Goal: Information Seeking & Learning: Learn about a topic

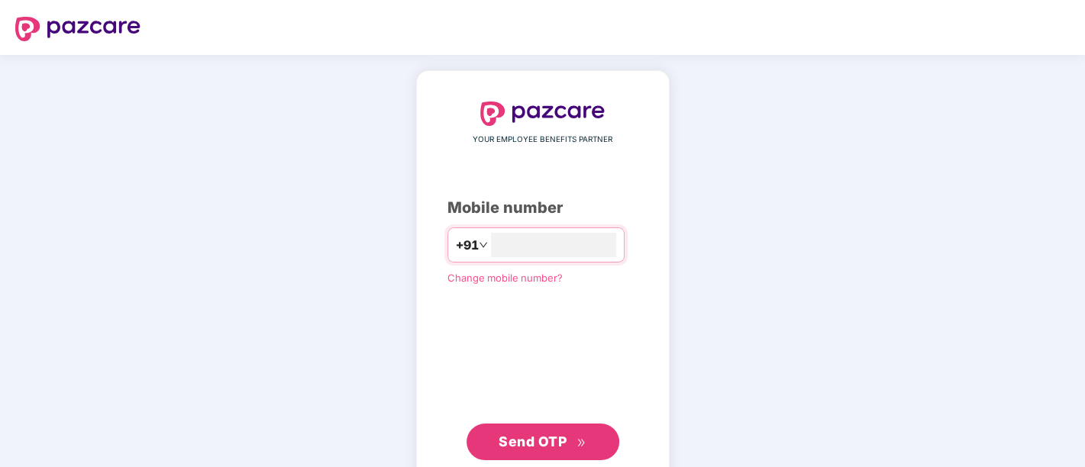
type input "**********"
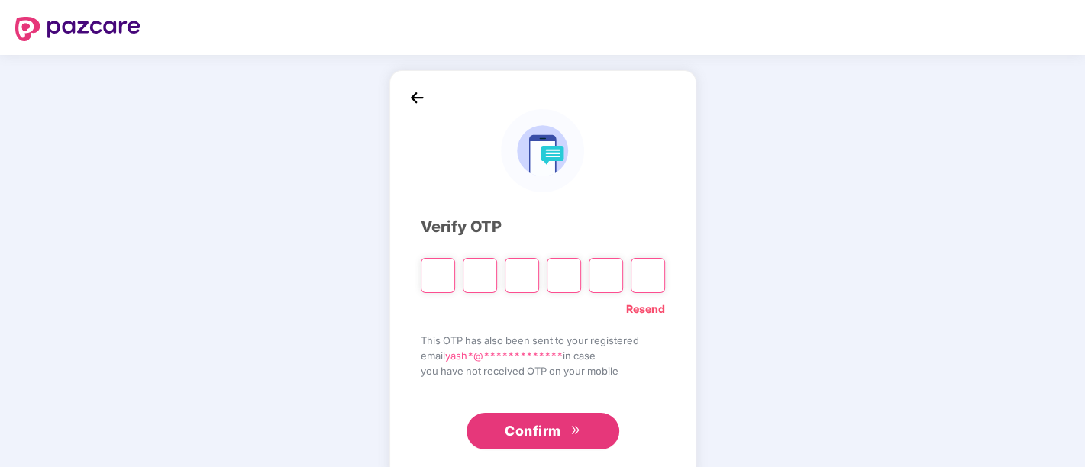
type input "*"
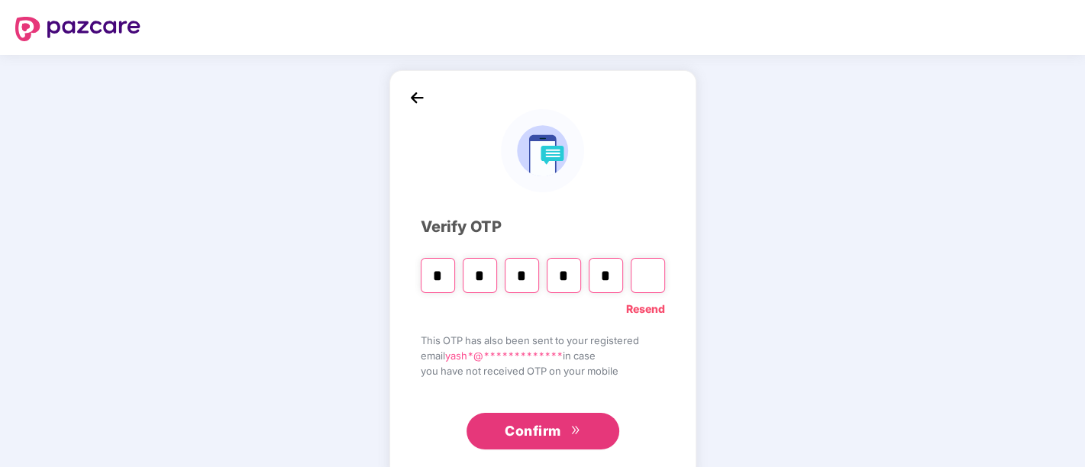
type input "*"
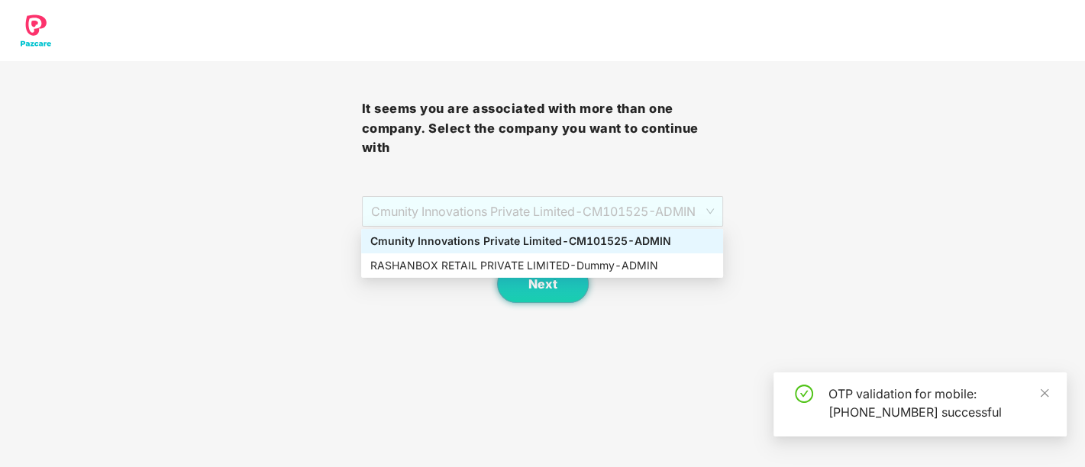
drag, startPoint x: 561, startPoint y: 219, endPoint x: 515, endPoint y: 265, distance: 64.8
click at [515, 265] on div "RASHANBOX RETAIL PRIVATE LIMITED - Dummy - ADMIN" at bounding box center [542, 265] width 344 height 17
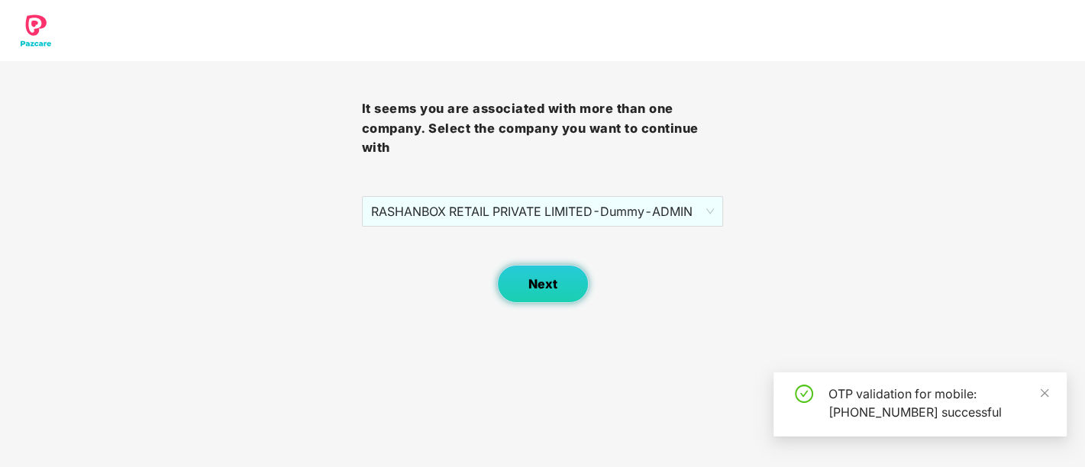
click at [539, 293] on button "Next" at bounding box center [543, 284] width 92 height 38
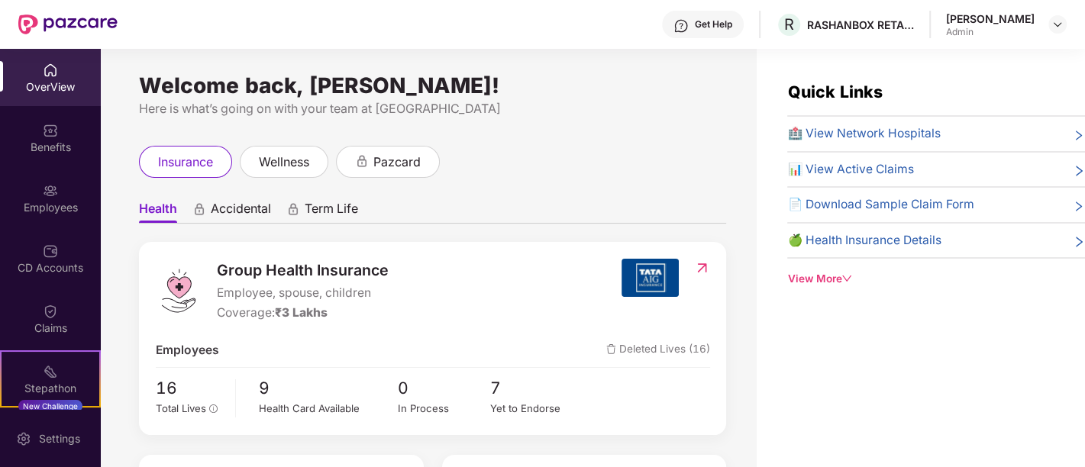
click at [57, 86] on div "OverView" at bounding box center [50, 86] width 101 height 15
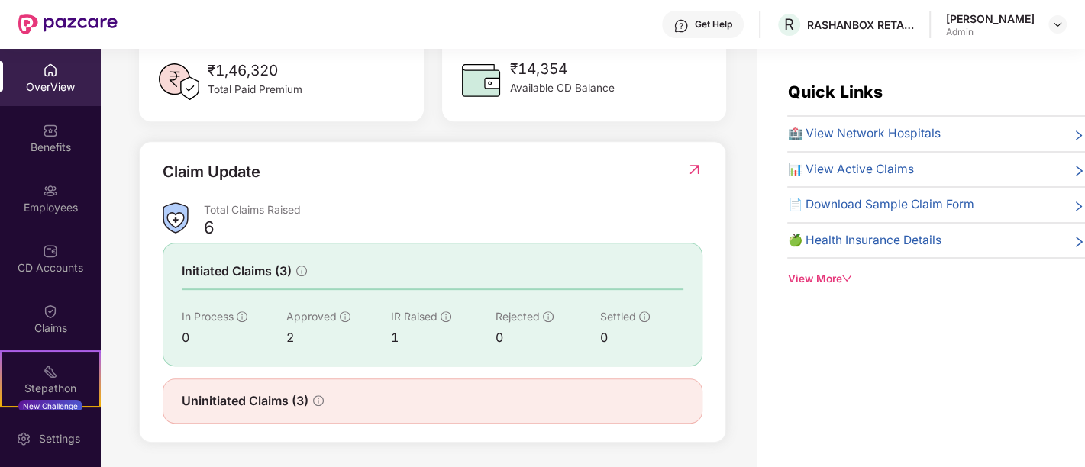
scroll to position [48, 0]
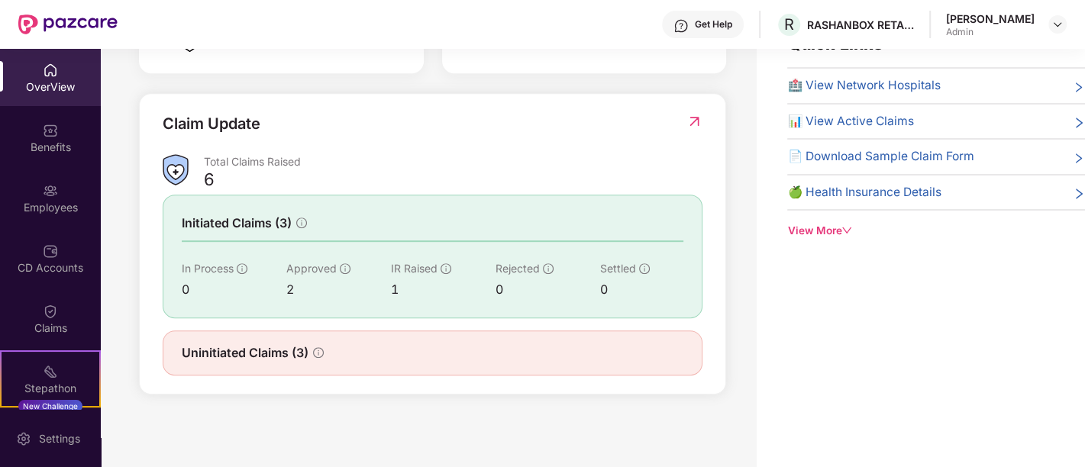
click at [283, 348] on span "Uninitiated Claims (3)" at bounding box center [245, 353] width 127 height 19
click at [793, 233] on div "View More" at bounding box center [937, 231] width 298 height 16
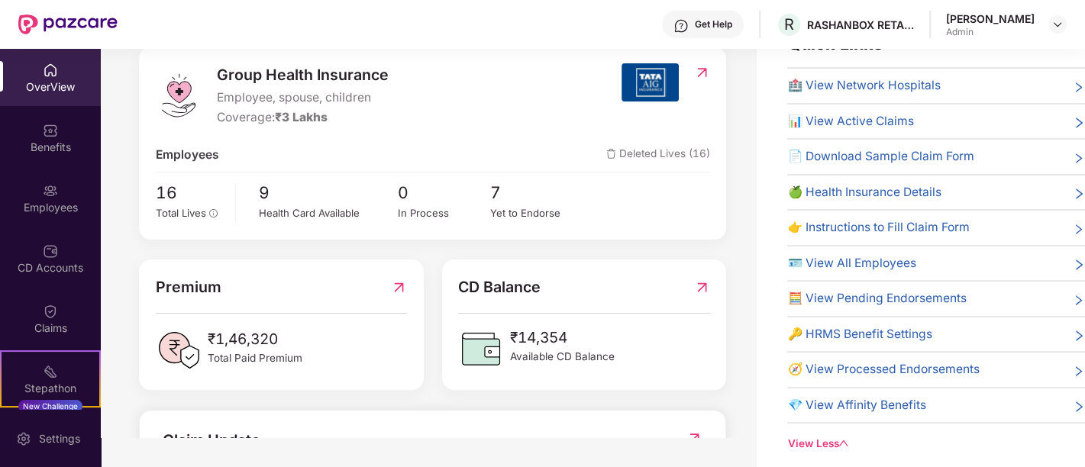
scroll to position [148, 0]
click at [241, 360] on span "Total Paid Premium" at bounding box center [255, 358] width 95 height 16
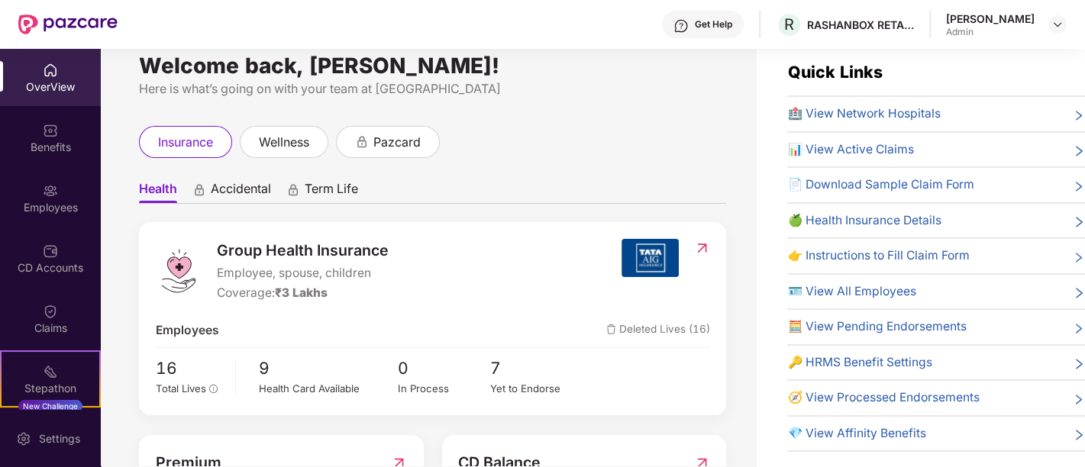
scroll to position [21, 0]
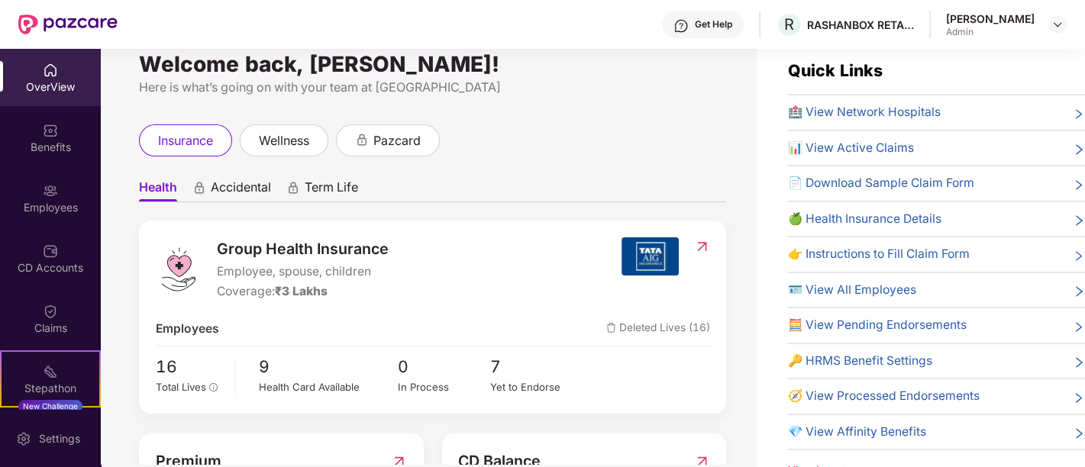
click at [857, 147] on span "📊 View Active Claims" at bounding box center [851, 148] width 126 height 19
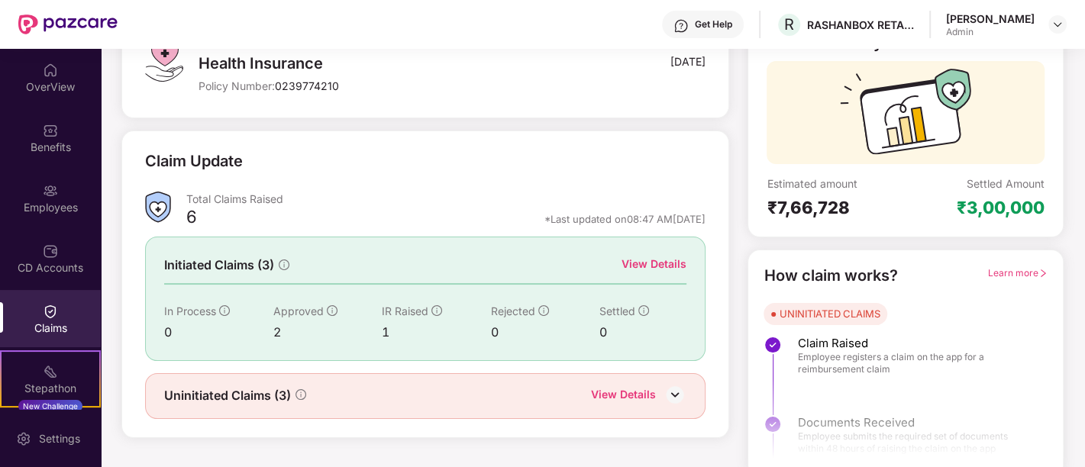
scroll to position [129, 0]
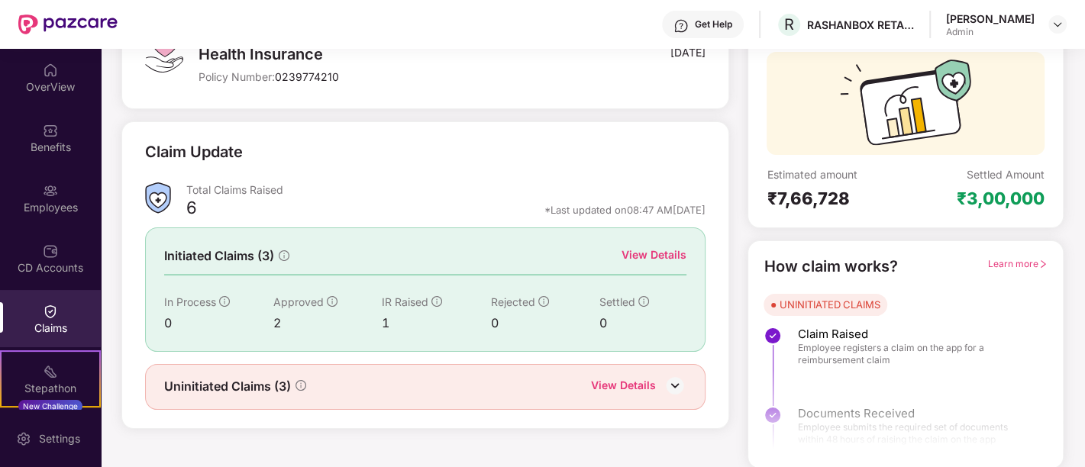
click at [632, 380] on div "View Details" at bounding box center [623, 387] width 65 height 20
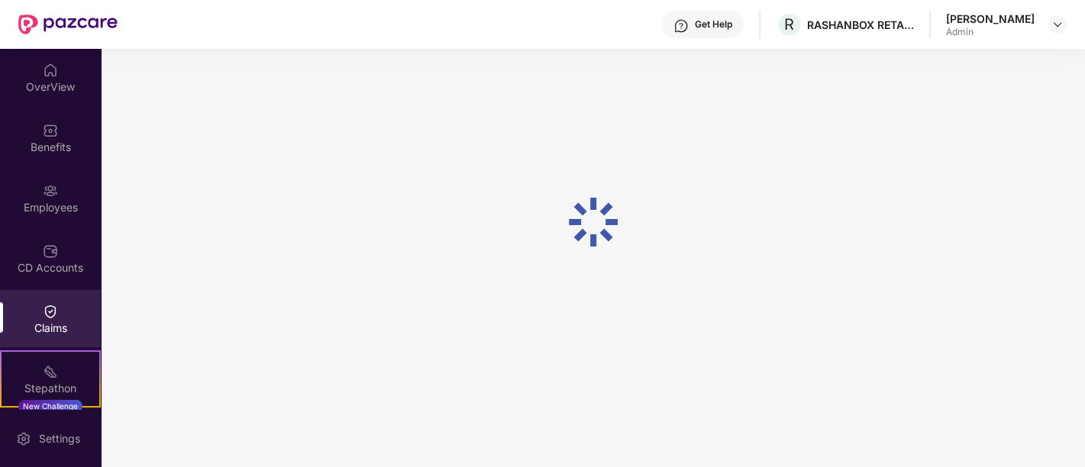
scroll to position [48, 0]
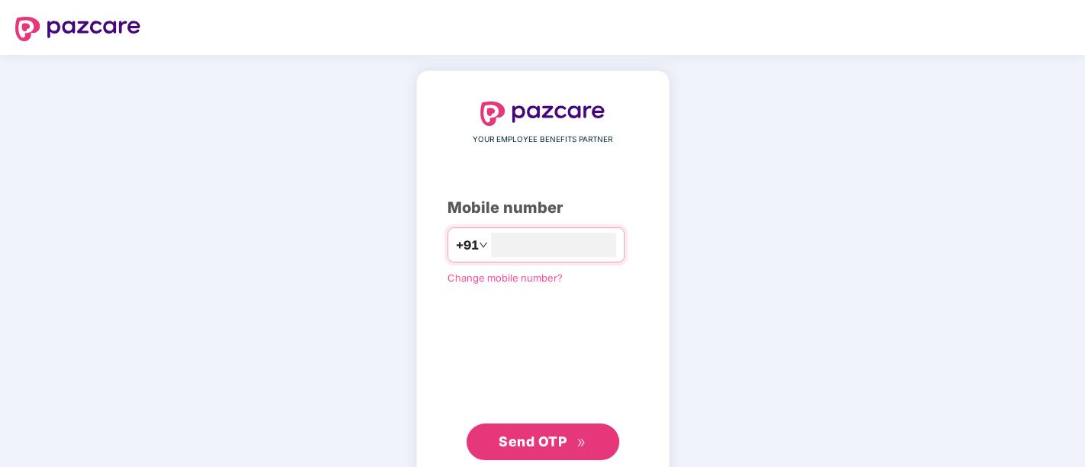
type input "**********"
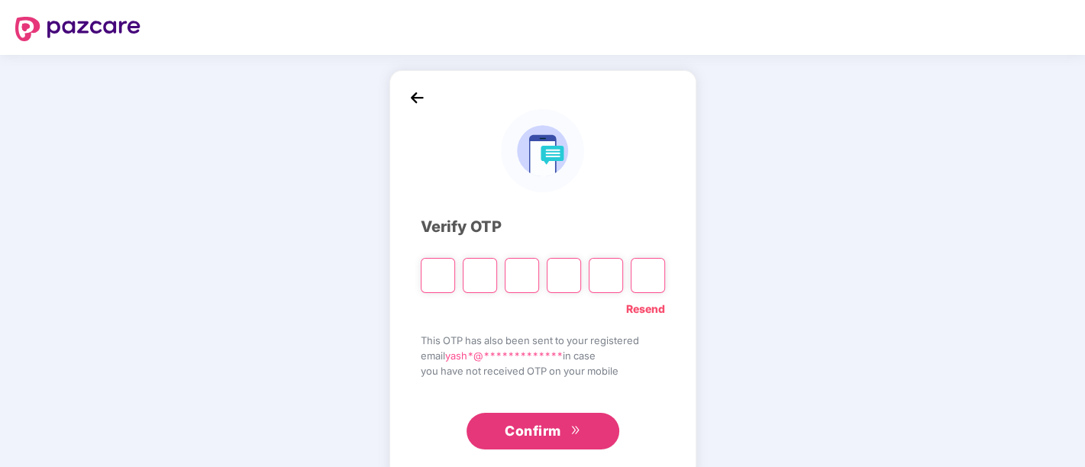
type input "*"
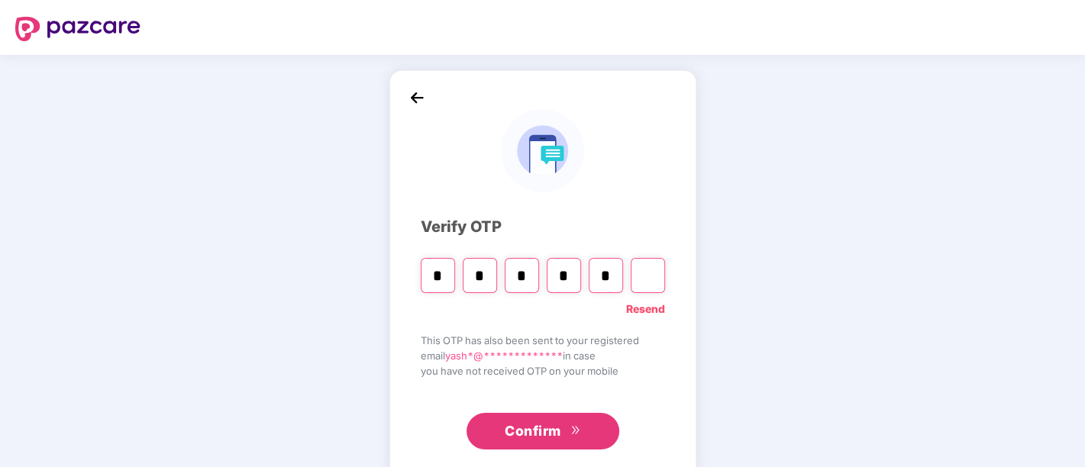
type input "*"
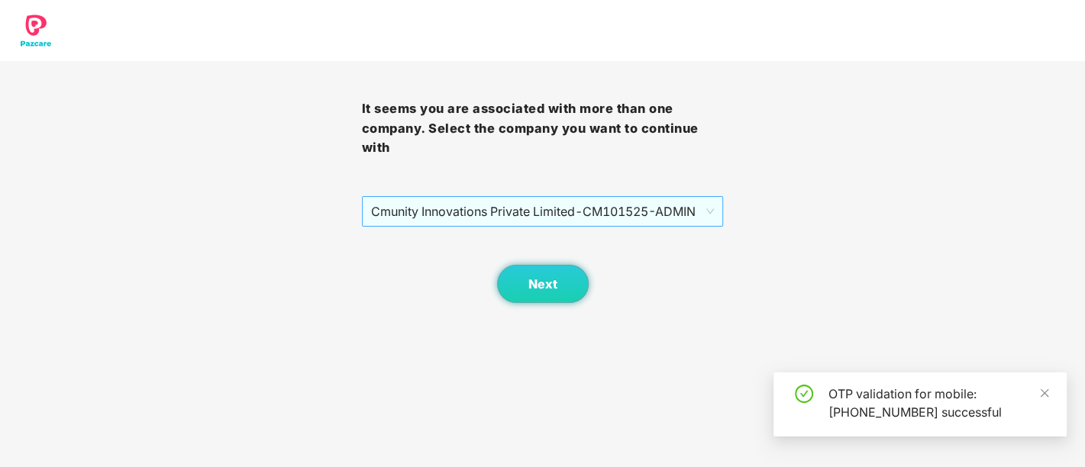
click at [474, 215] on span "Cmunity Innovations Private Limited - CM101525 - ADMIN" at bounding box center [543, 211] width 344 height 29
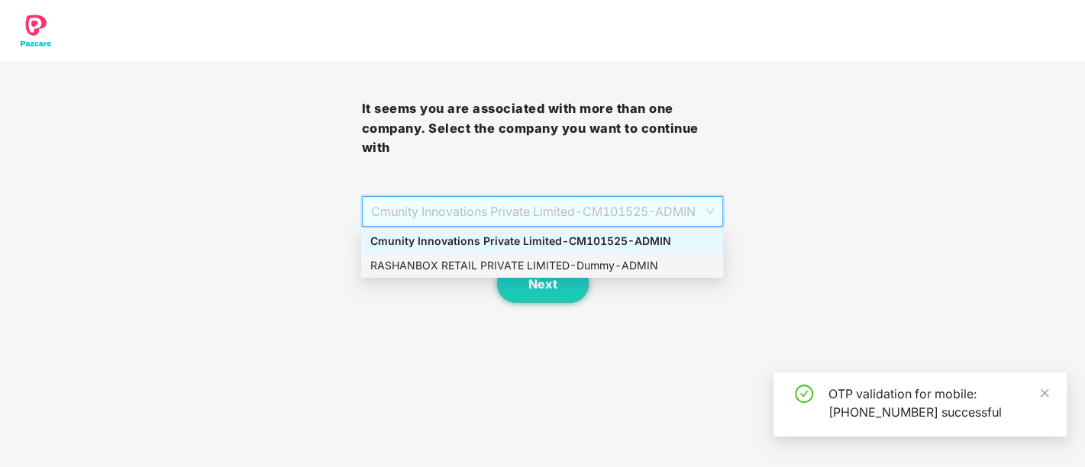
click at [477, 262] on div "RASHANBOX RETAIL PRIVATE LIMITED - Dummy - ADMIN" at bounding box center [542, 265] width 344 height 17
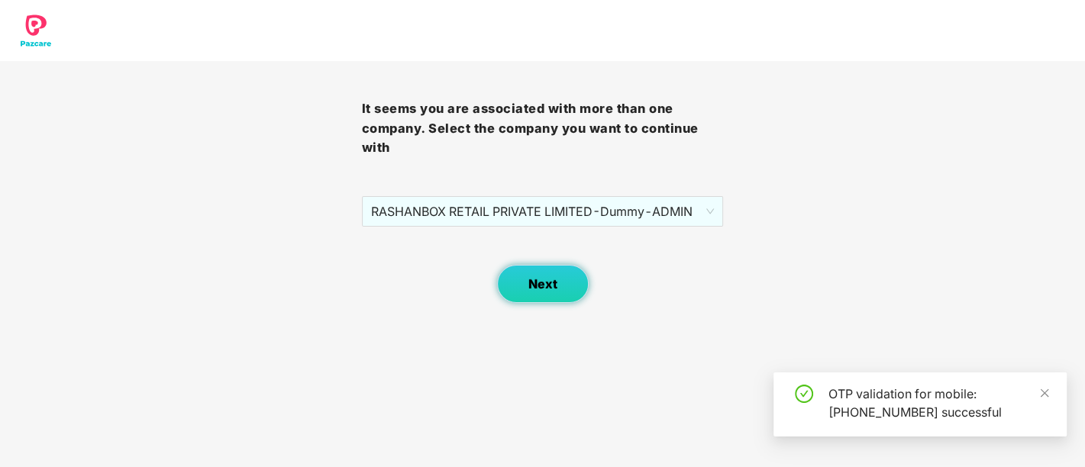
click at [544, 280] on span "Next" at bounding box center [543, 284] width 29 height 15
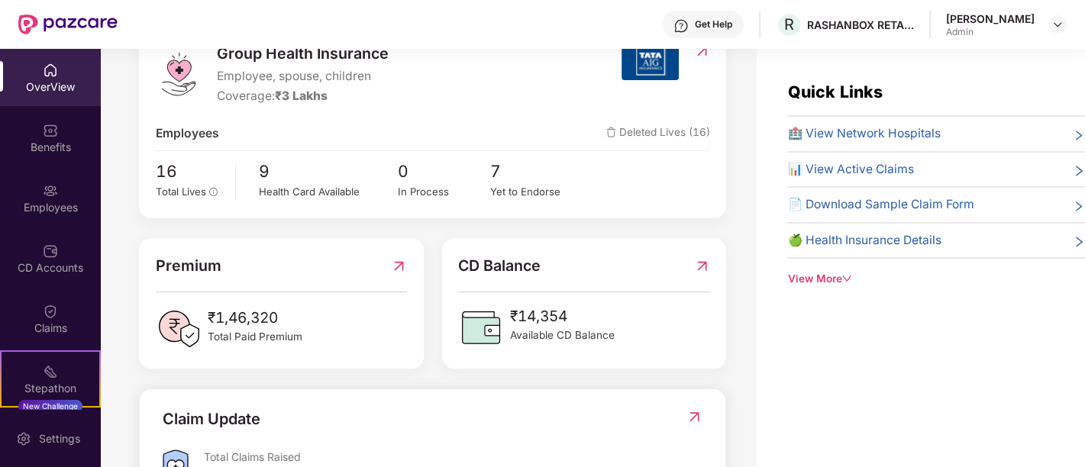
scroll to position [205, 0]
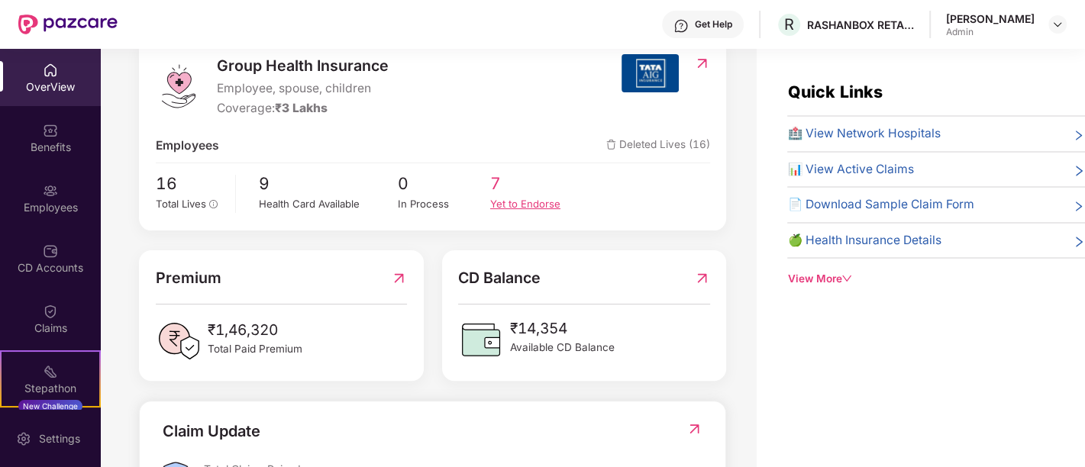
click at [509, 203] on div "Yet to Endorse" at bounding box center [536, 204] width 92 height 16
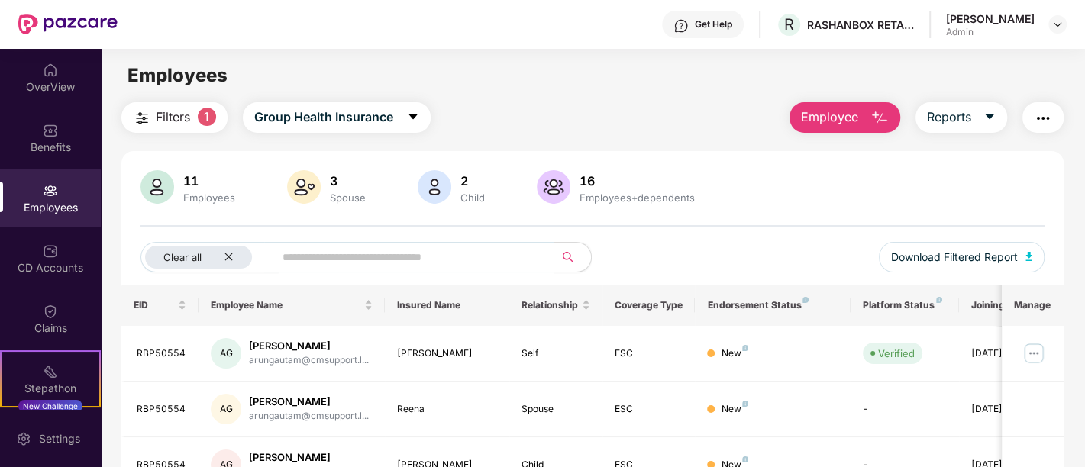
click at [173, 173] on img at bounding box center [158, 187] width 34 height 34
click at [173, 191] on img at bounding box center [158, 187] width 34 height 34
click at [196, 120] on button "Filters 1" at bounding box center [174, 117] width 106 height 31
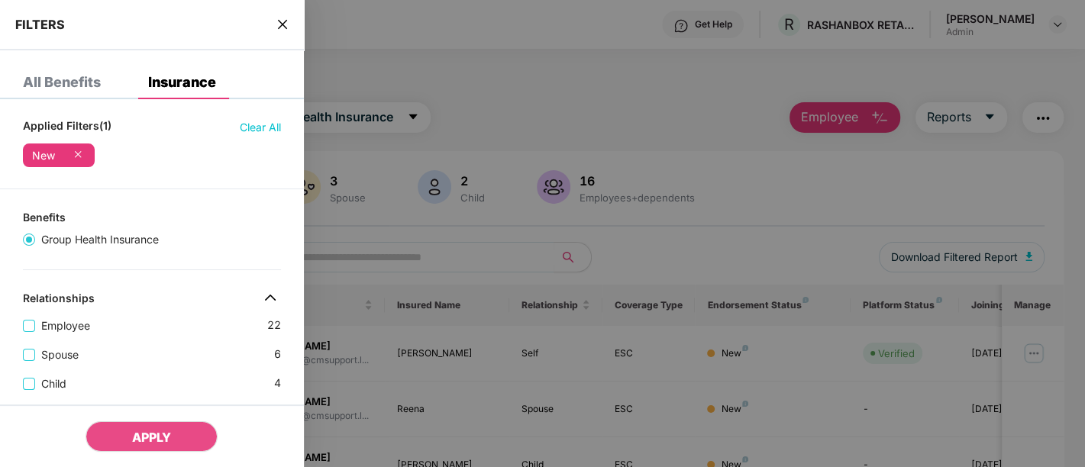
click at [82, 152] on icon at bounding box center [77, 154] width 15 height 15
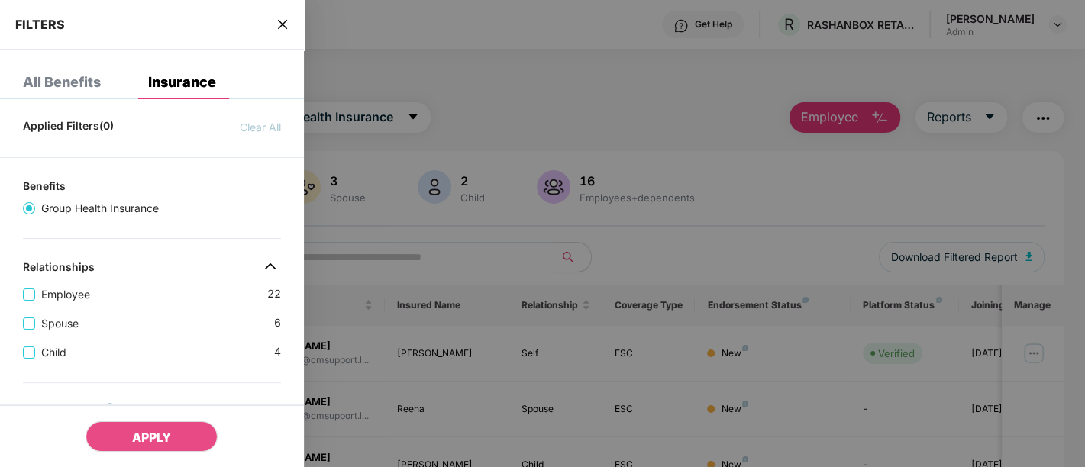
click at [430, 167] on div at bounding box center [542, 233] width 1085 height 467
click at [283, 27] on icon "close" at bounding box center [283, 24] width 12 height 12
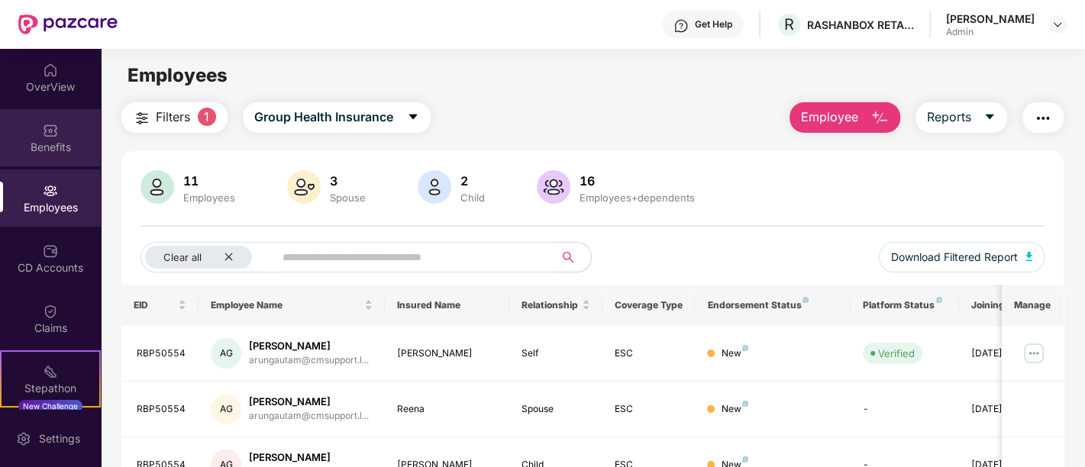
click at [54, 123] on img at bounding box center [50, 130] width 15 height 15
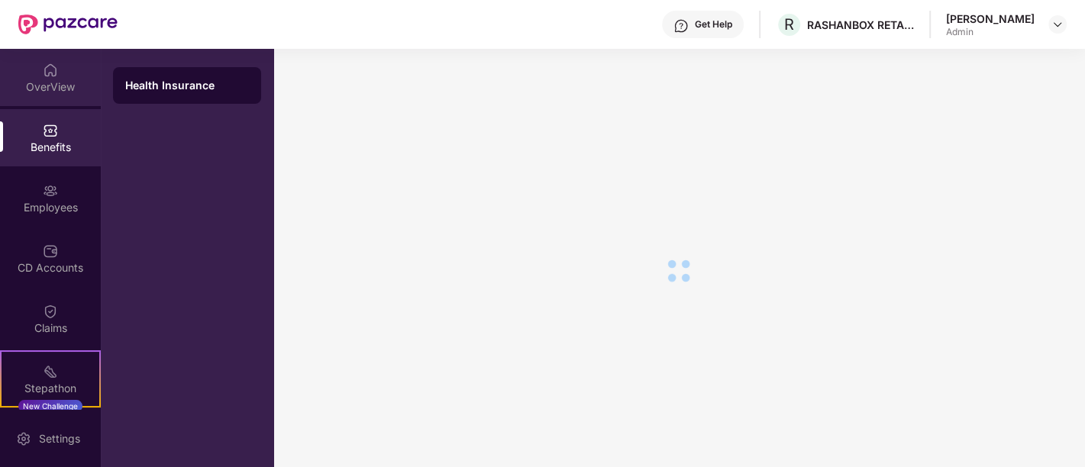
click at [35, 82] on div "OverView" at bounding box center [50, 86] width 101 height 15
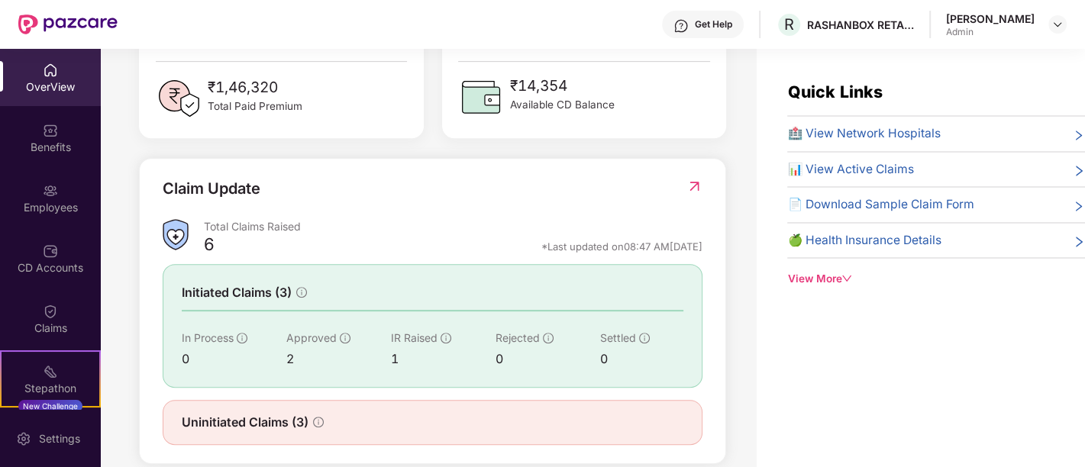
scroll to position [469, 0]
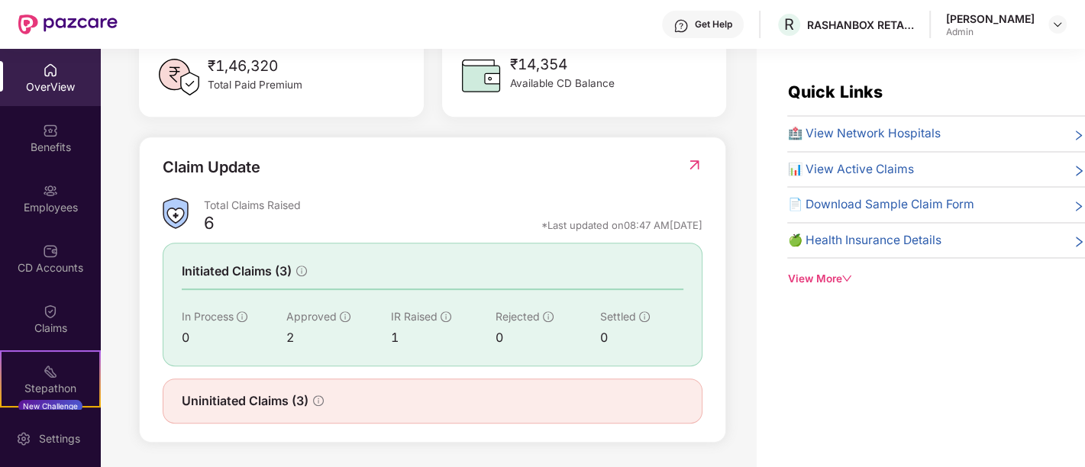
click at [266, 392] on span "Uninitiated Claims (3)" at bounding box center [245, 401] width 127 height 19
click at [837, 277] on div "View More" at bounding box center [937, 279] width 298 height 16
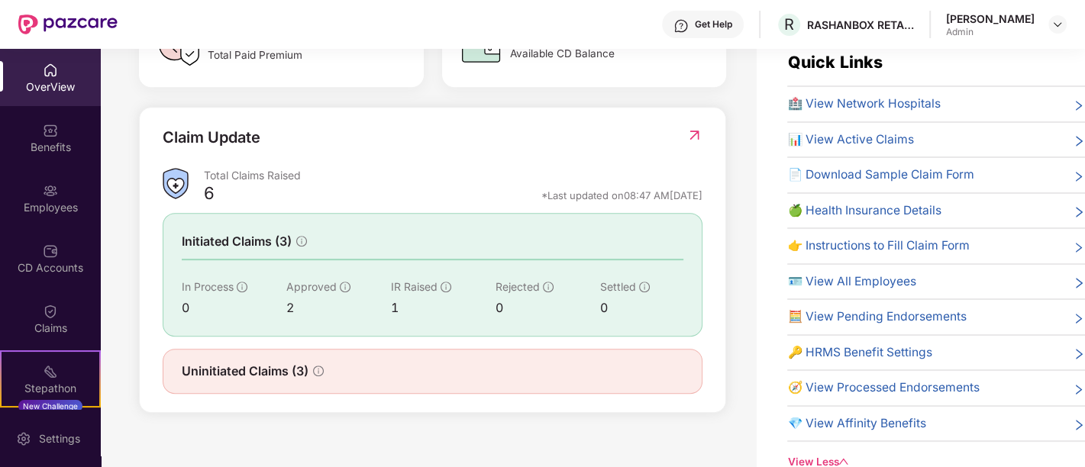
scroll to position [0, 0]
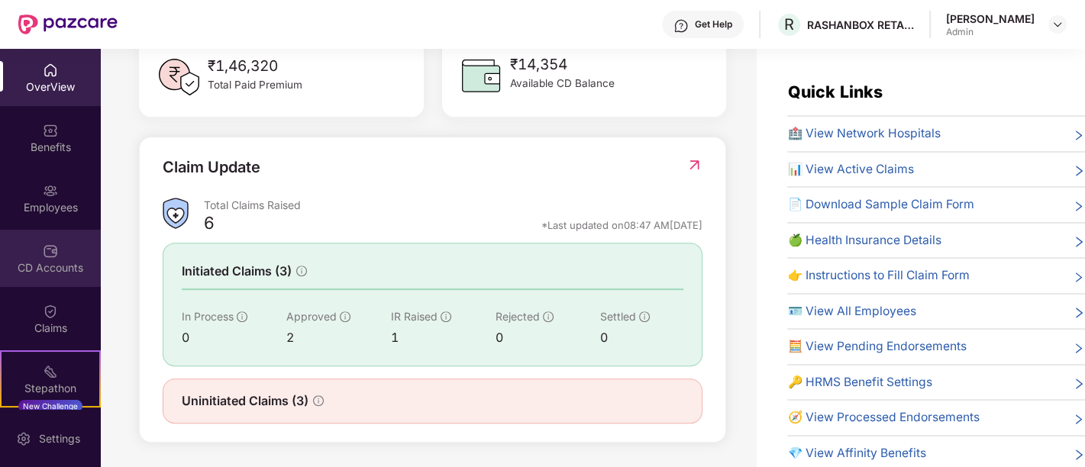
click at [36, 267] on div "CD Accounts" at bounding box center [50, 267] width 101 height 15
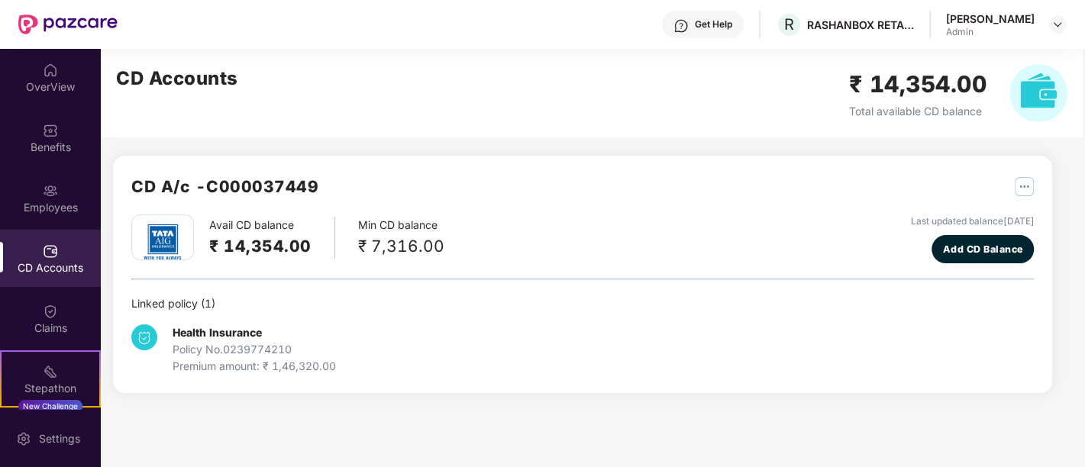
click at [222, 344] on div "Policy No. 0239774210" at bounding box center [254, 349] width 163 height 17
click at [31, 192] on div "Employees" at bounding box center [50, 198] width 101 height 57
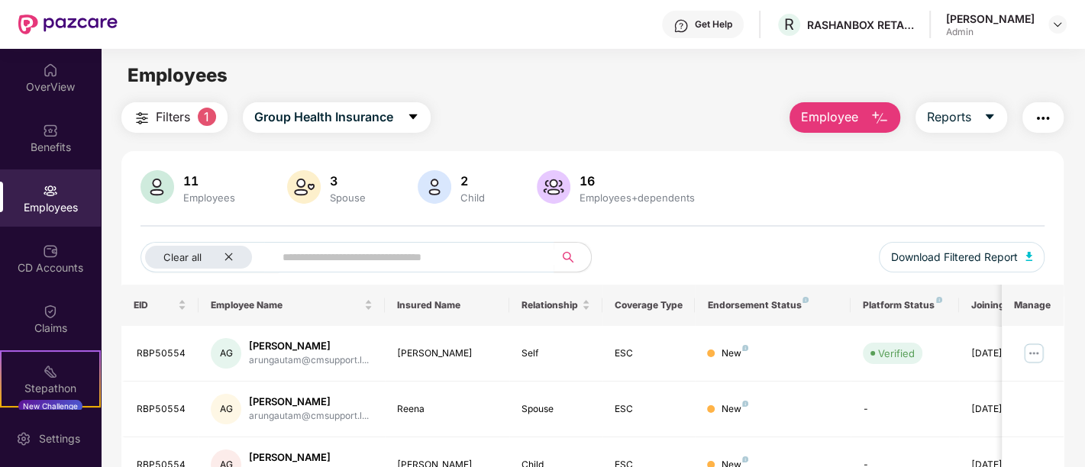
scroll to position [1, 0]
click at [1040, 102] on button "button" at bounding box center [1043, 117] width 41 height 31
click at [657, 109] on div "Filters 1 Group Health Insurance Employee Reports" at bounding box center [592, 117] width 943 height 31
click at [231, 260] on icon "close" at bounding box center [229, 256] width 10 height 10
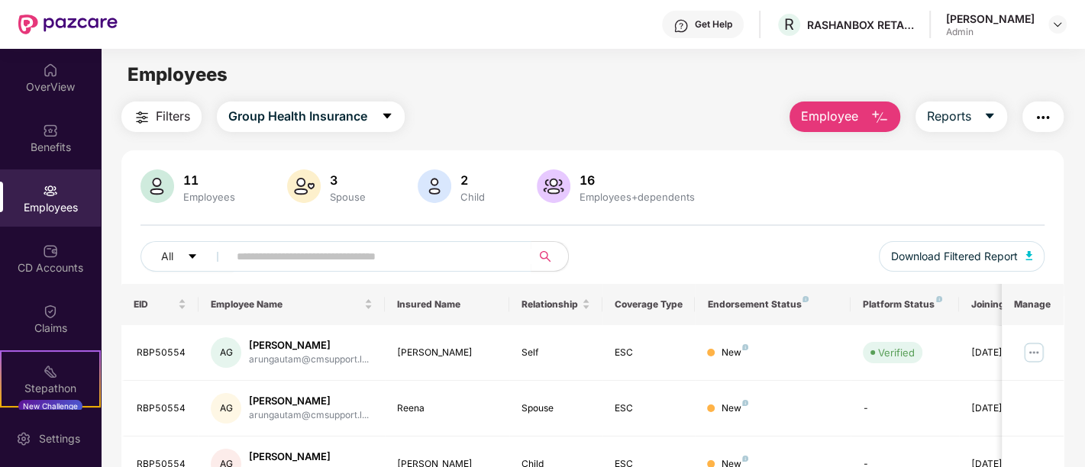
click at [294, 121] on span "Group Health Insurance" at bounding box center [297, 116] width 139 height 19
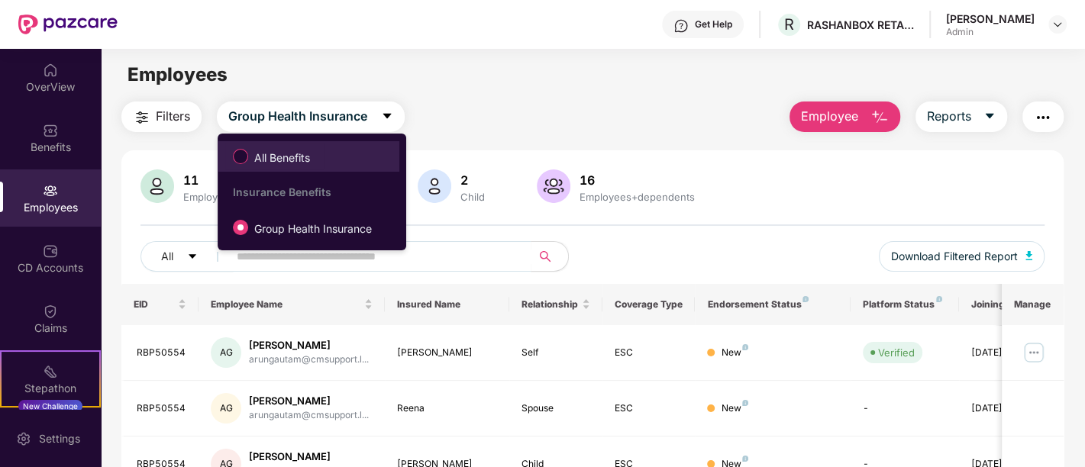
click at [301, 154] on span "All Benefits" at bounding box center [282, 158] width 68 height 17
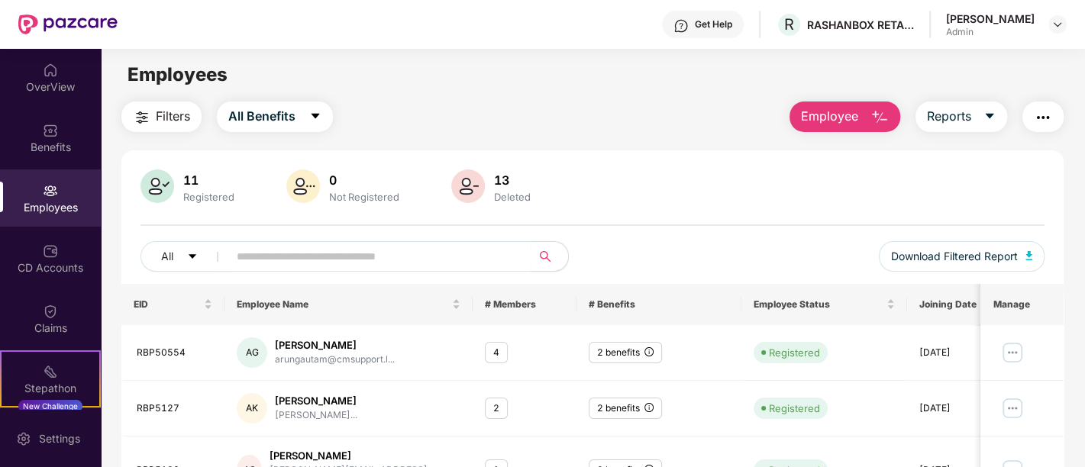
scroll to position [76, 0]
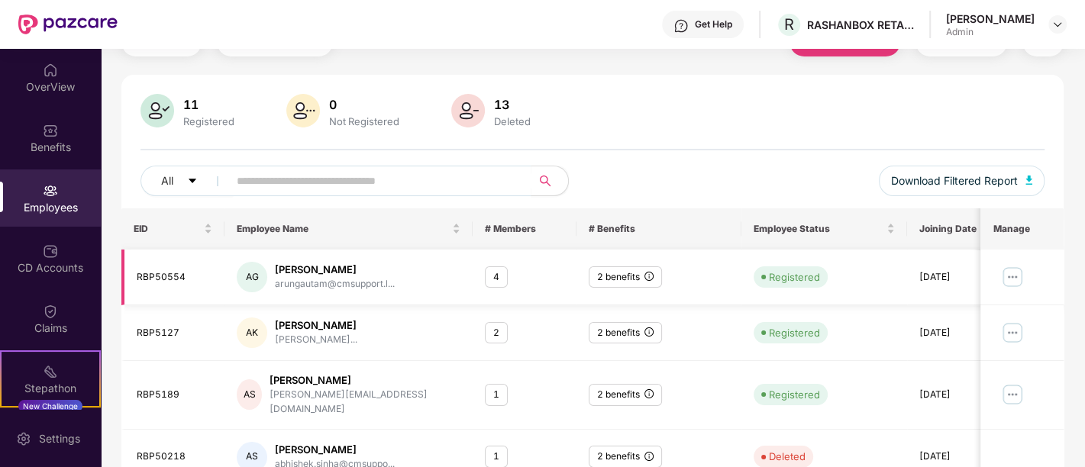
click at [619, 283] on div "2 benefits" at bounding box center [625, 278] width 73 height 22
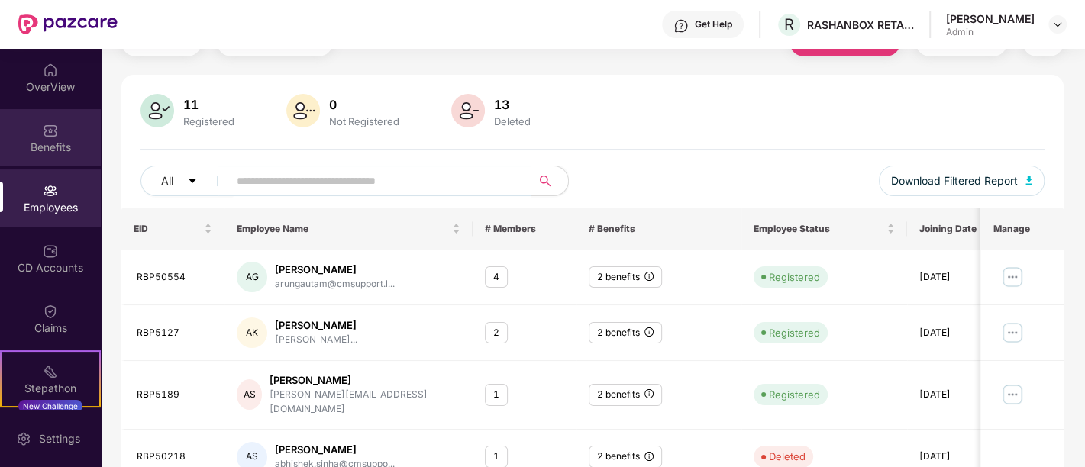
click at [58, 154] on div "Benefits" at bounding box center [50, 147] width 101 height 15
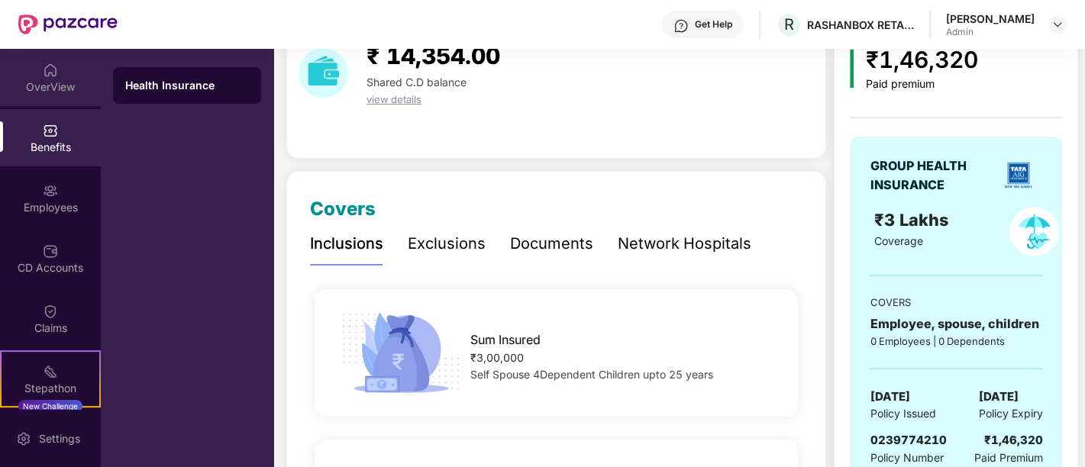
click at [31, 86] on div "OverView" at bounding box center [50, 86] width 101 height 15
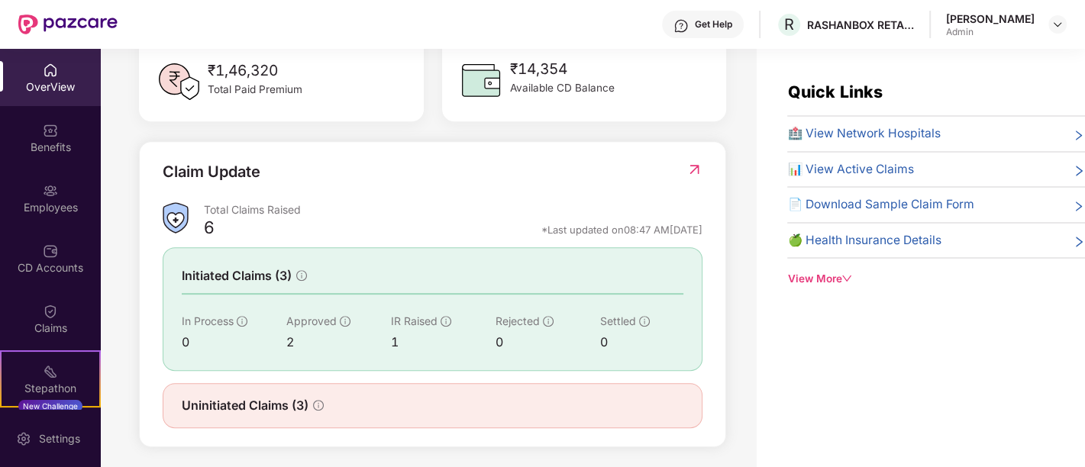
scroll to position [469, 0]
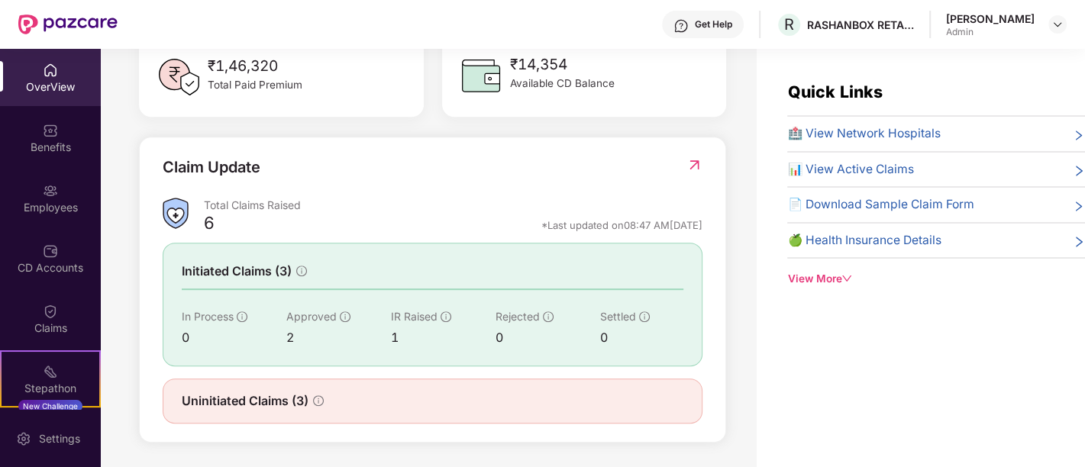
click at [232, 396] on span "Uninitiated Claims (3)" at bounding box center [245, 401] width 127 height 19
click at [42, 322] on div "Claims" at bounding box center [50, 328] width 101 height 15
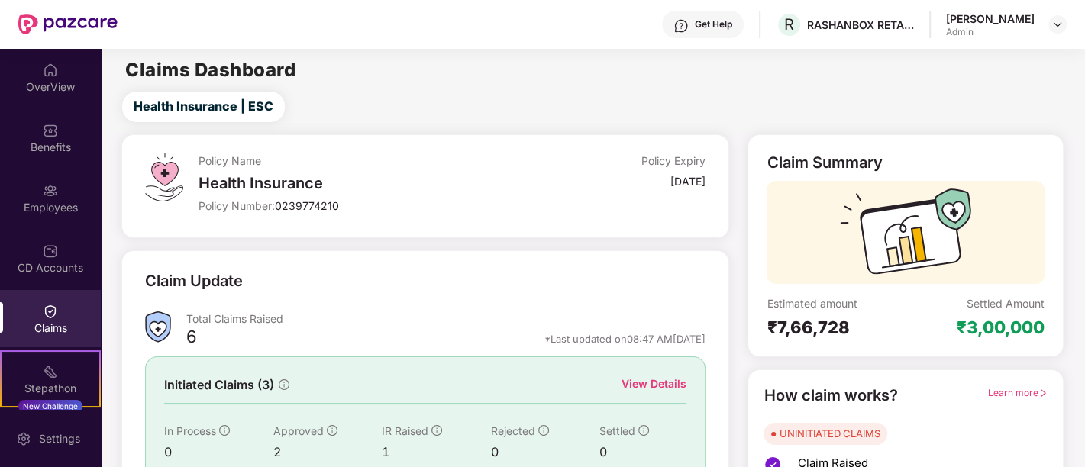
scroll to position [129, 0]
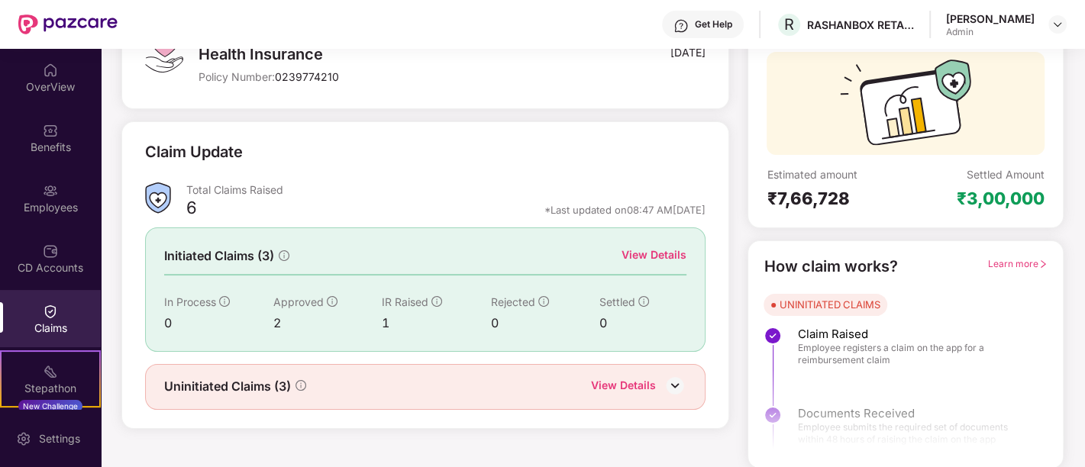
click at [681, 384] on img at bounding box center [675, 385] width 23 height 23
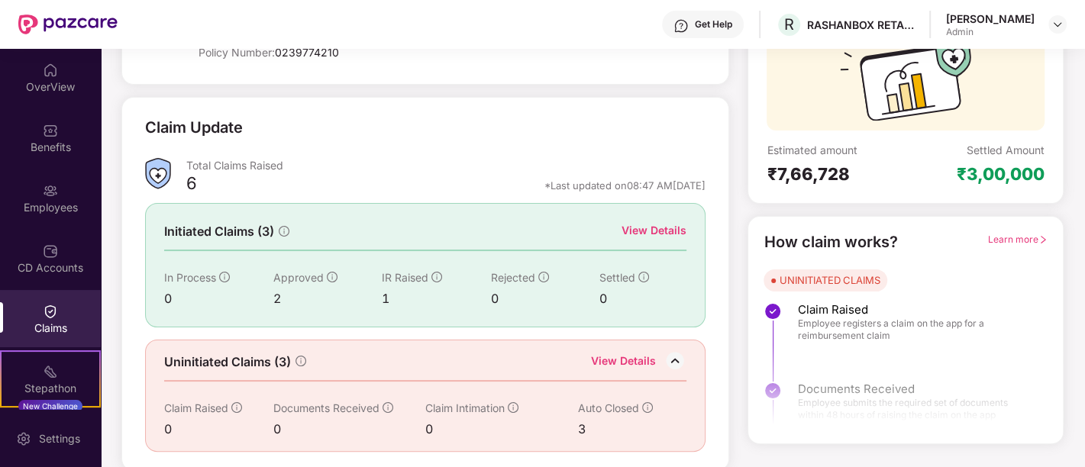
scroll to position [0, 0]
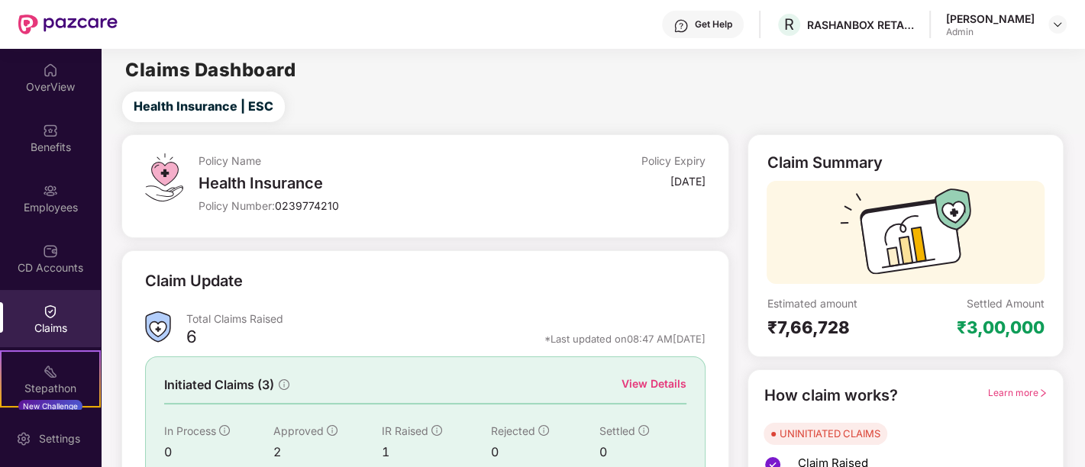
click at [671, 174] on div "19 Sept 2025" at bounding box center [688, 181] width 35 height 15
click at [24, 261] on div "CD Accounts" at bounding box center [50, 267] width 101 height 15
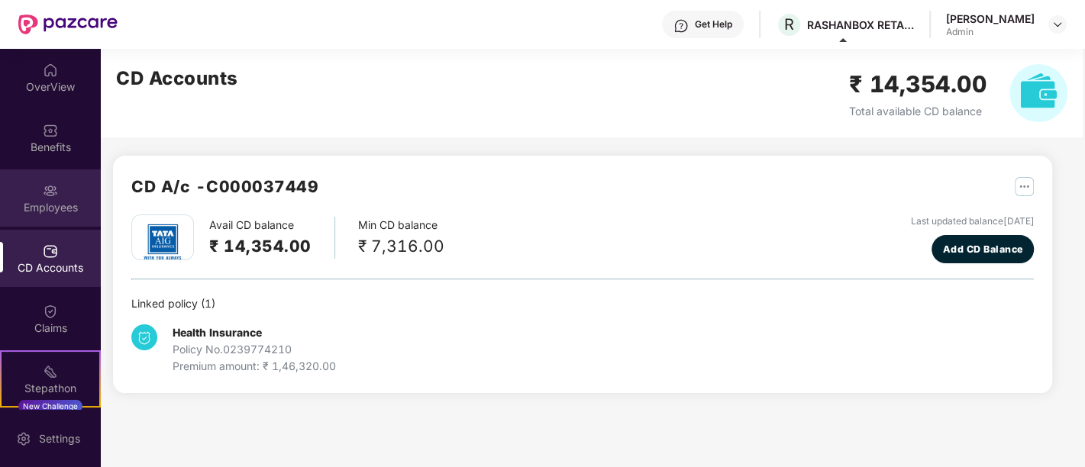
click at [50, 197] on img at bounding box center [50, 190] width 15 height 15
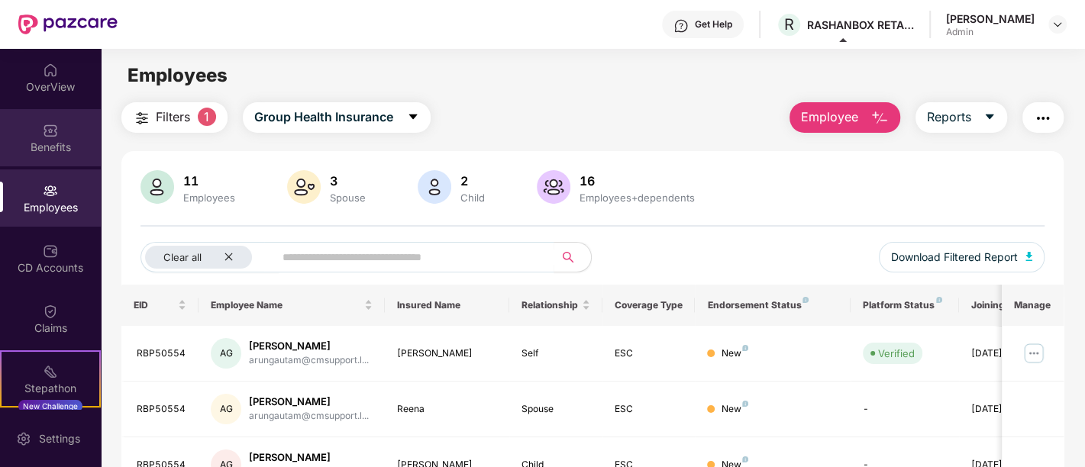
click at [53, 144] on div "Benefits" at bounding box center [50, 147] width 101 height 15
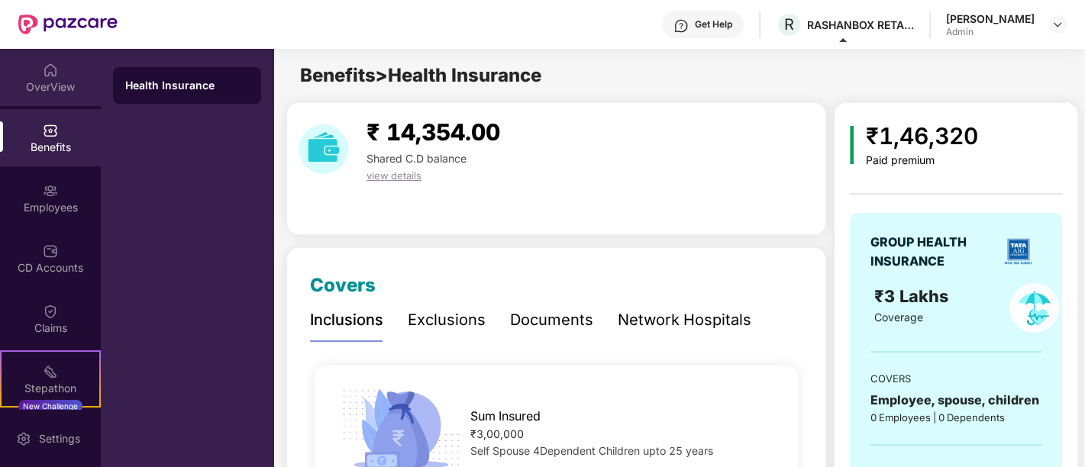
click at [52, 57] on div "OverView" at bounding box center [50, 77] width 101 height 57
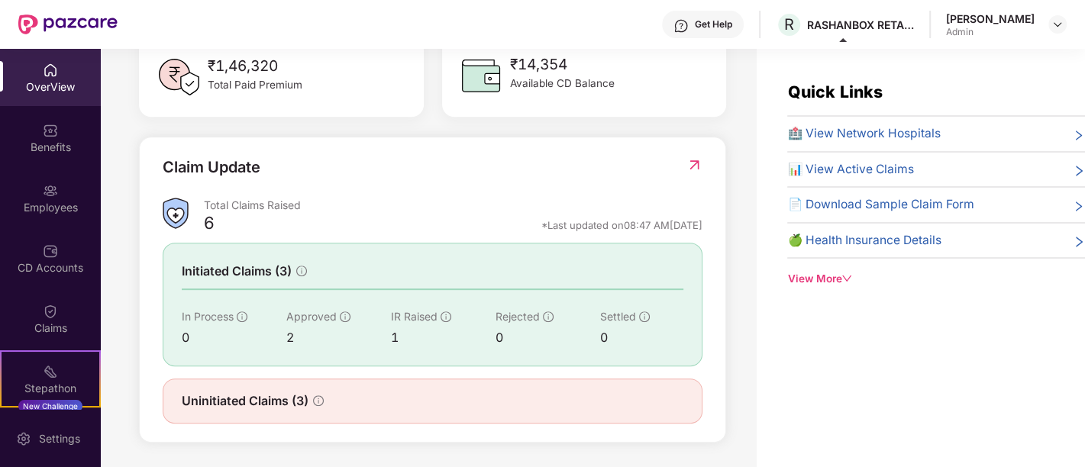
scroll to position [48, 0]
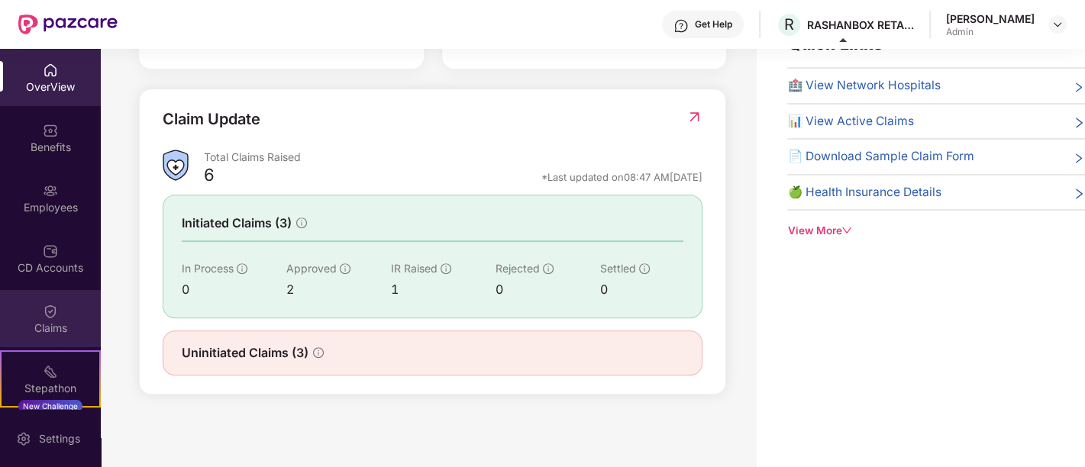
click at [47, 298] on div "Claims" at bounding box center [50, 318] width 101 height 57
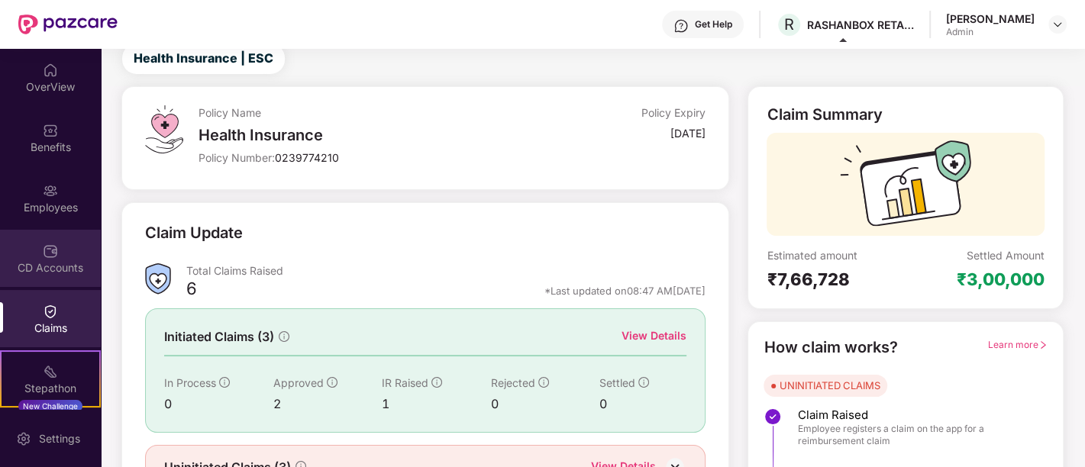
click at [39, 269] on div "CD Accounts" at bounding box center [50, 267] width 101 height 15
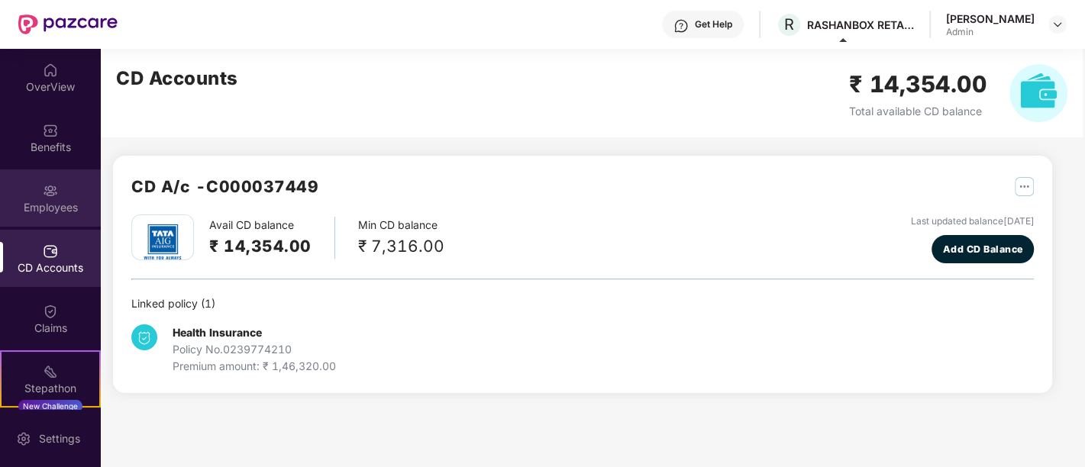
click at [36, 193] on div "Employees" at bounding box center [50, 198] width 101 height 57
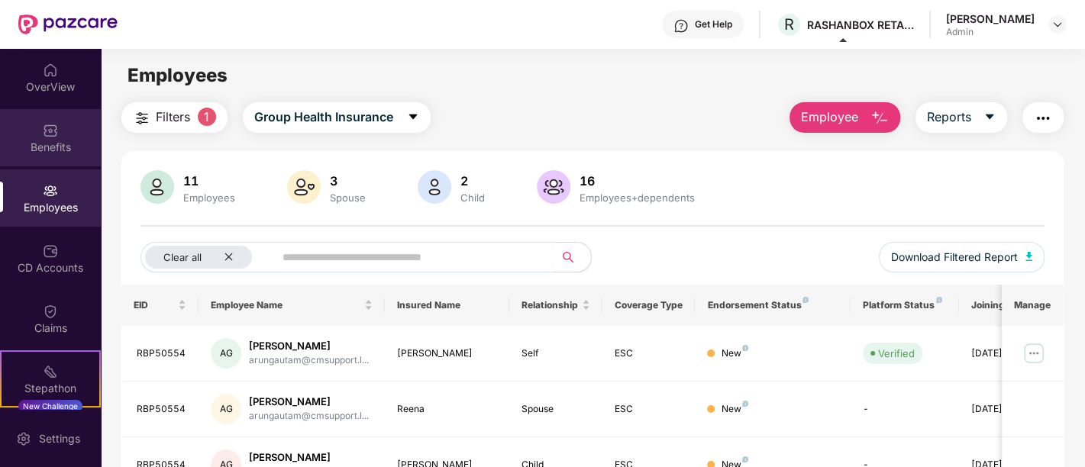
click at [27, 147] on div "Benefits" at bounding box center [50, 147] width 101 height 15
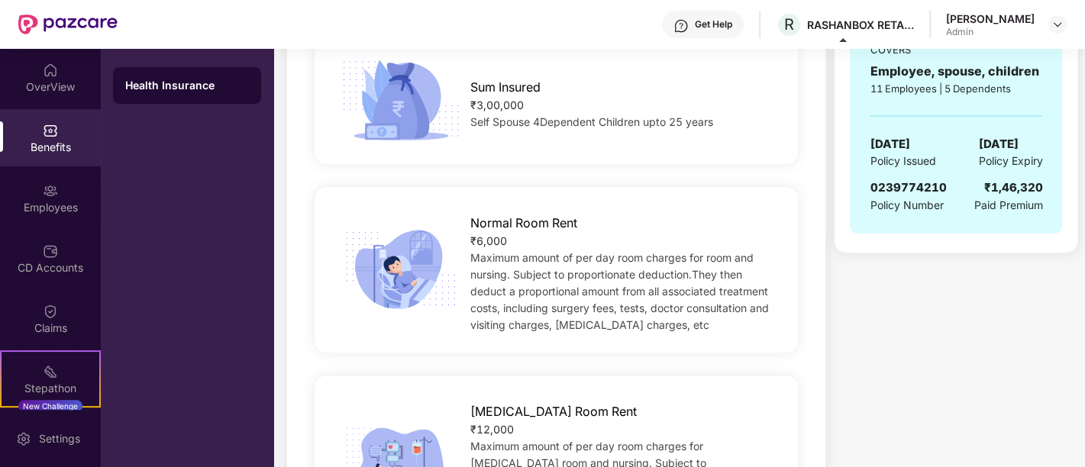
scroll to position [330, 0]
click at [47, 197] on img at bounding box center [50, 190] width 15 height 15
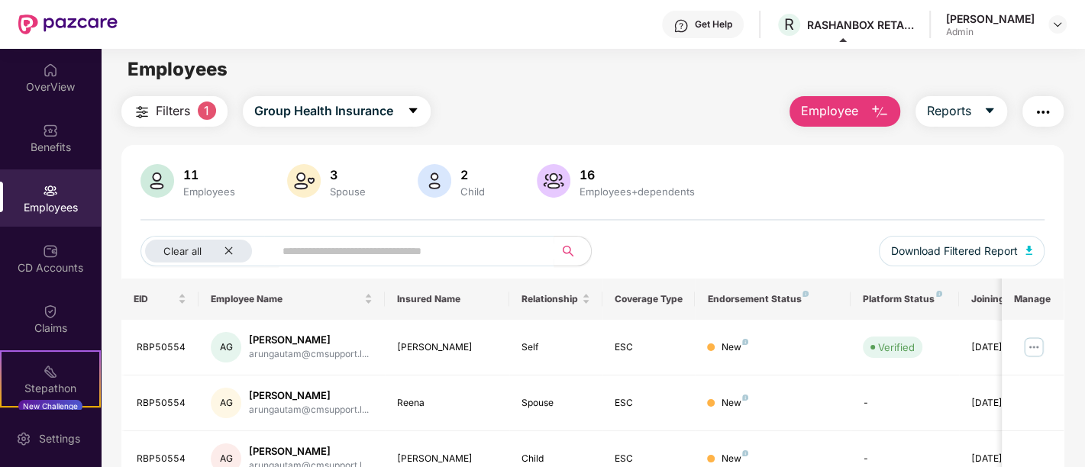
scroll to position [0, 0]
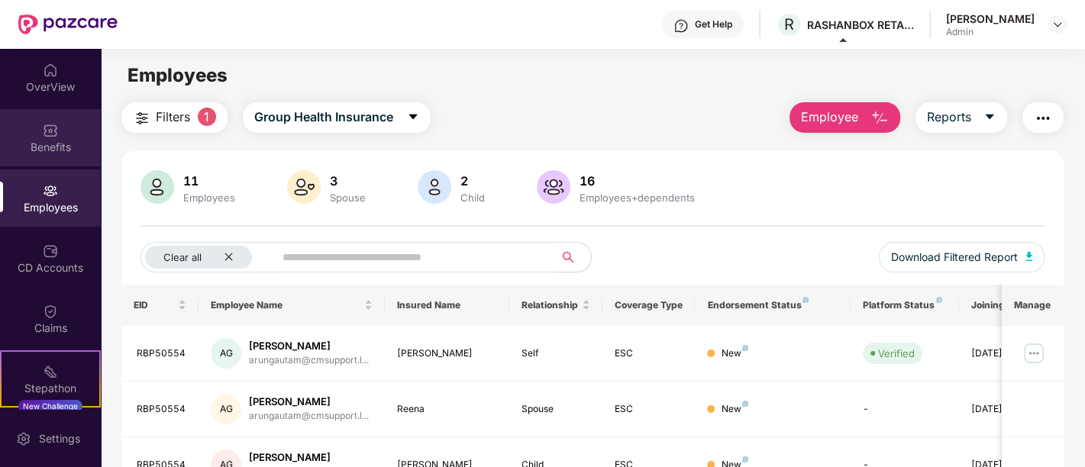
click at [36, 134] on div "Benefits" at bounding box center [50, 137] width 101 height 57
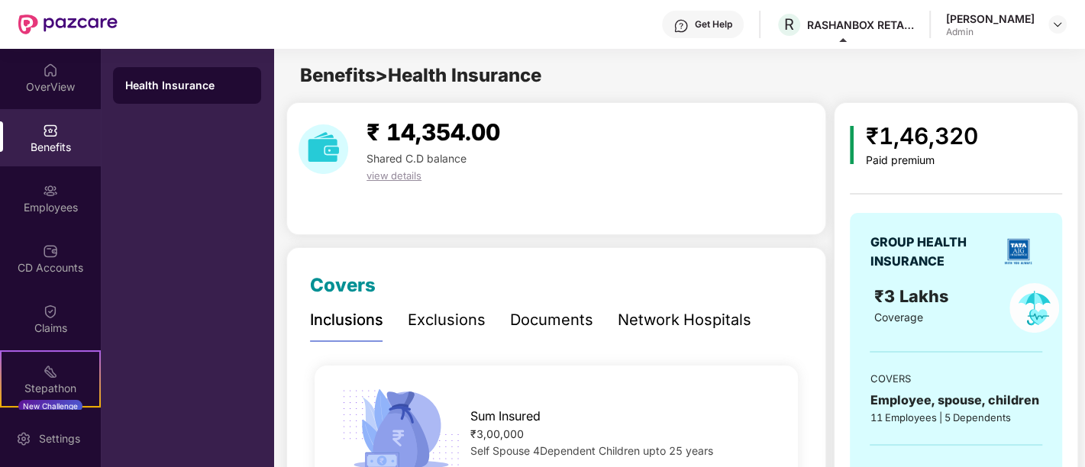
click at [382, 173] on span "view details" at bounding box center [394, 176] width 55 height 12
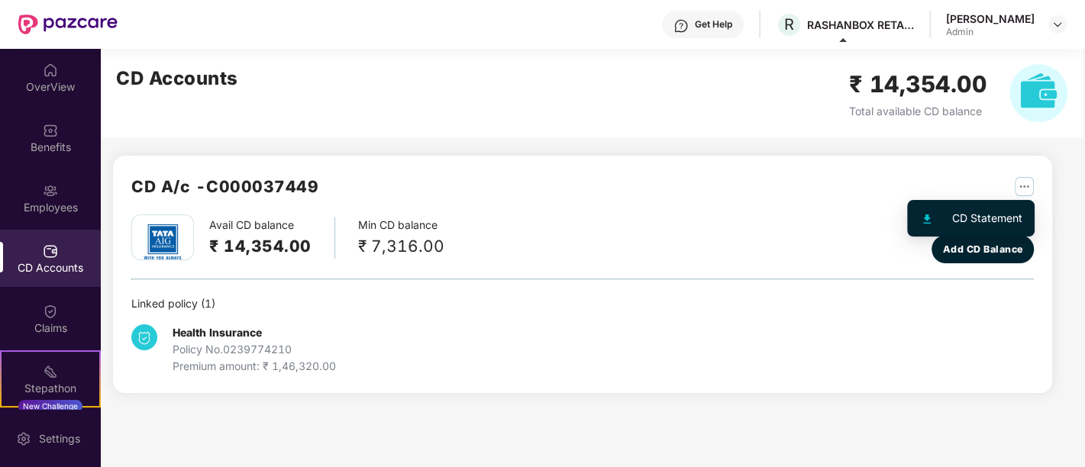
click at [1021, 183] on img "button" at bounding box center [1024, 186] width 19 height 19
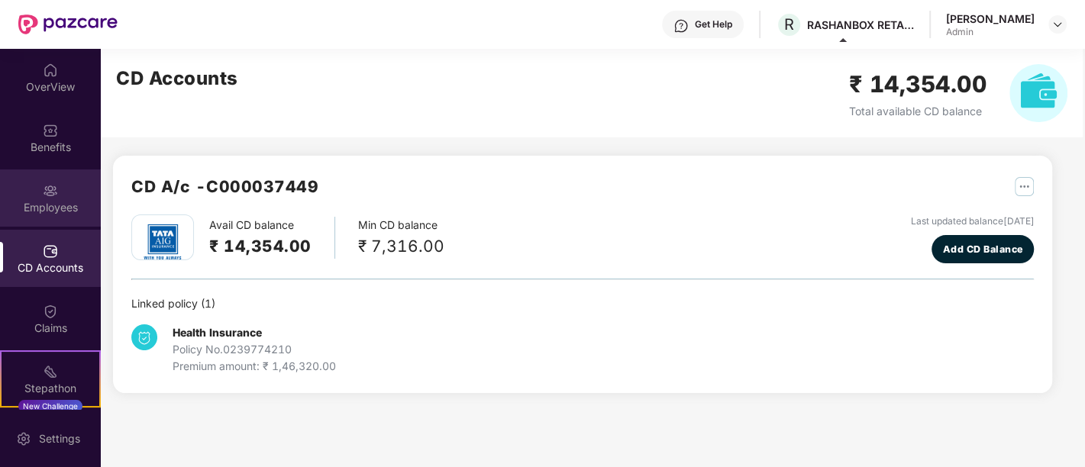
click at [50, 198] on div "Employees" at bounding box center [50, 198] width 101 height 57
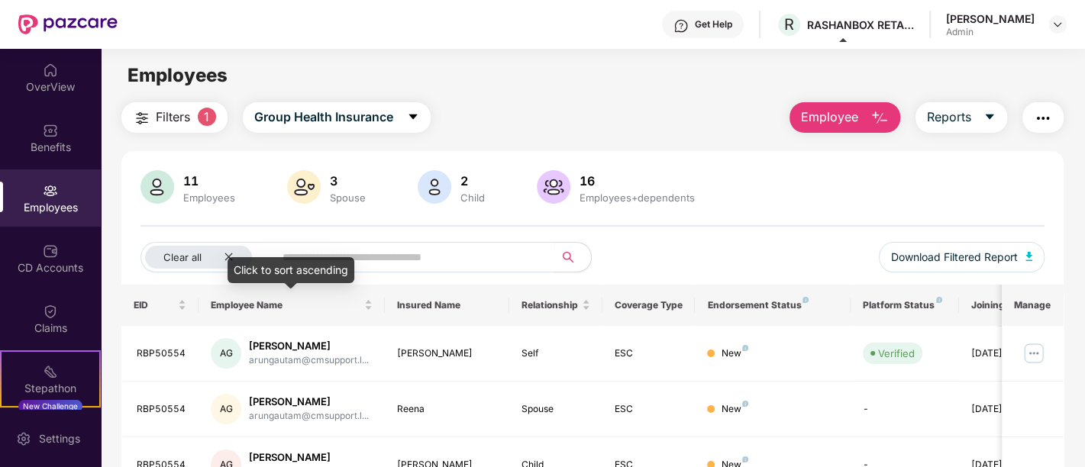
click at [228, 257] on div "Click to sort ascending" at bounding box center [291, 270] width 127 height 26
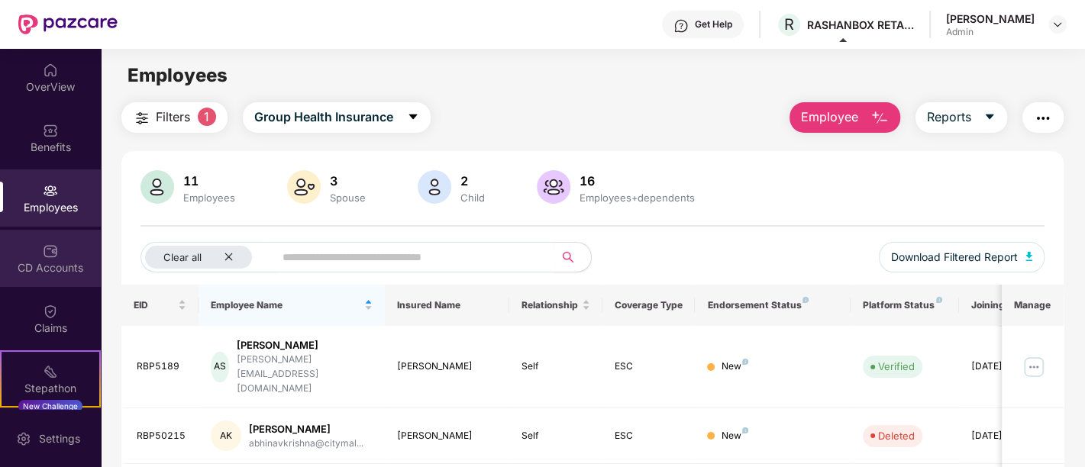
click at [43, 252] on img at bounding box center [50, 251] width 15 height 15
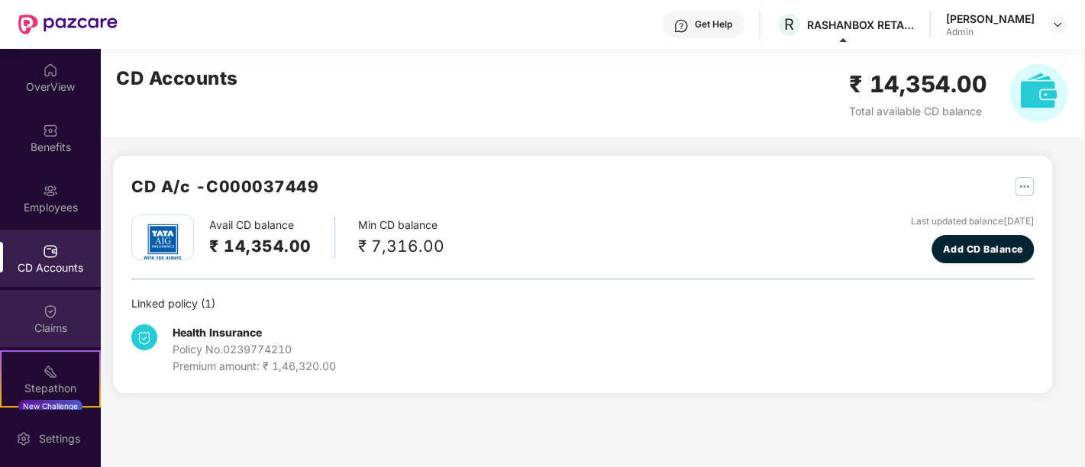
click at [46, 328] on div "Claims" at bounding box center [50, 328] width 101 height 15
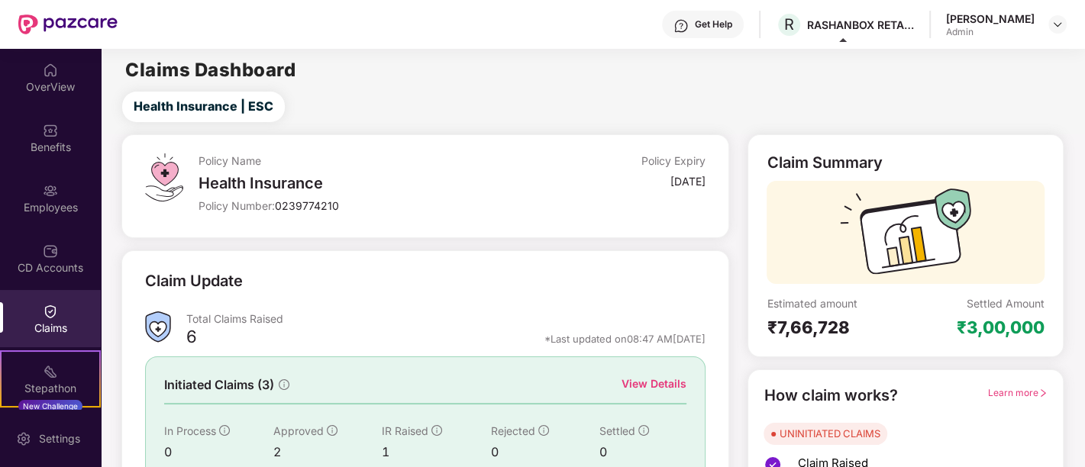
scroll to position [120, 0]
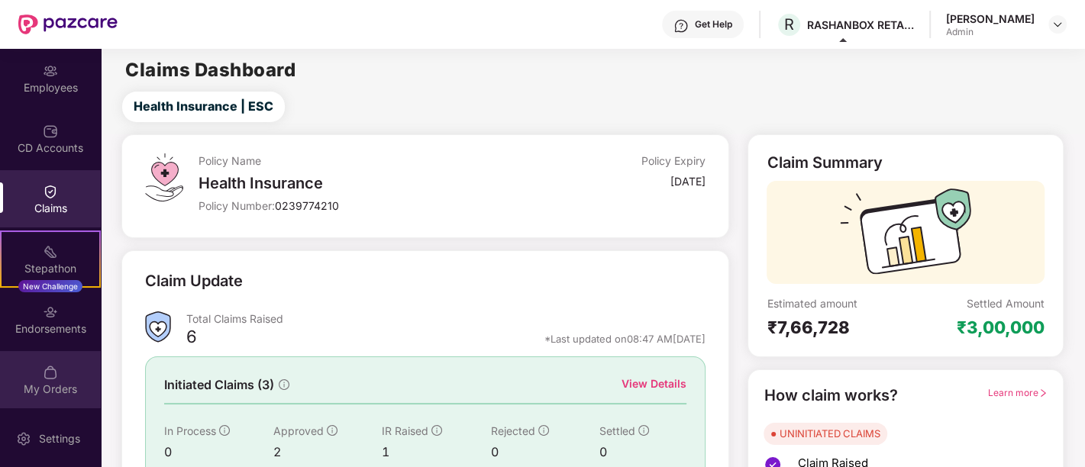
click at [47, 375] on img at bounding box center [50, 372] width 15 height 15
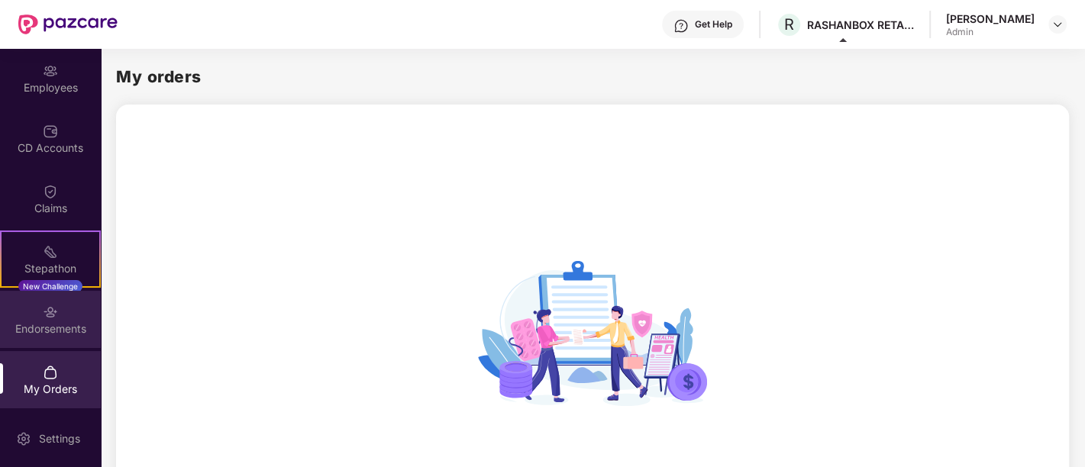
click at [40, 299] on div "Endorsements" at bounding box center [50, 319] width 101 height 57
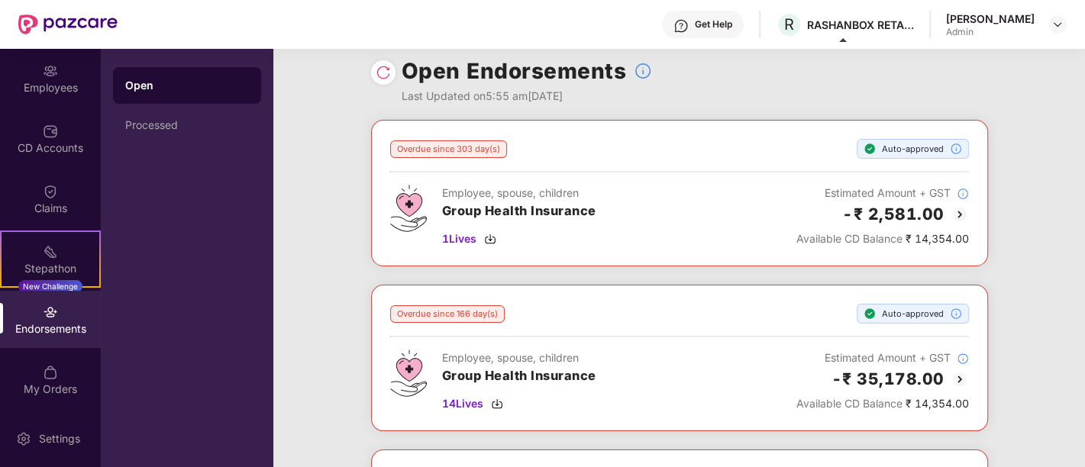
scroll to position [11, 0]
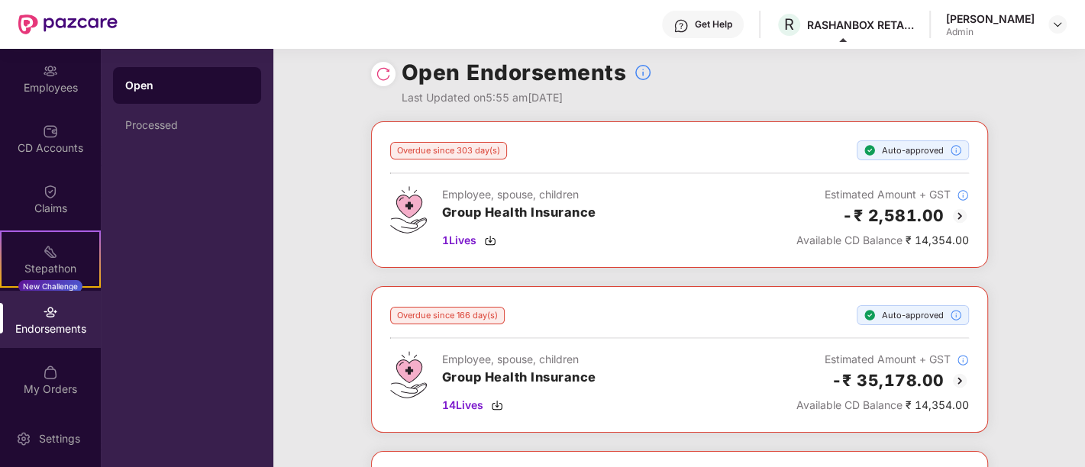
click at [359, 77] on div "Open Endorsements Last Updated on 5:55 am, 17 Sep 2025" at bounding box center [679, 79] width 812 height 84
click at [365, 73] on div "Open Endorsements Last Updated on 5:55 am, 17 Sep 2025" at bounding box center [679, 79] width 812 height 84
click at [402, 66] on h1 "Open Endorsements" at bounding box center [514, 73] width 225 height 34
click at [384, 70] on img at bounding box center [383, 73] width 15 height 15
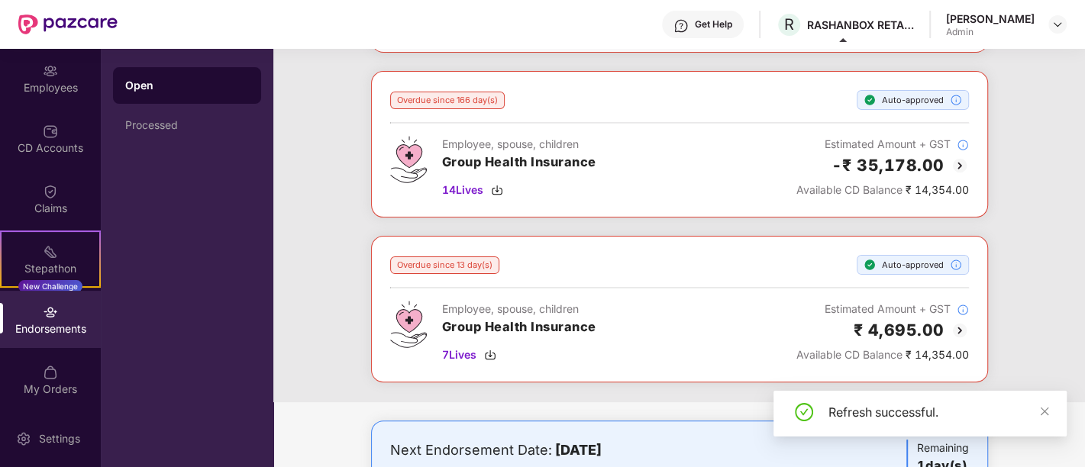
scroll to position [308, 0]
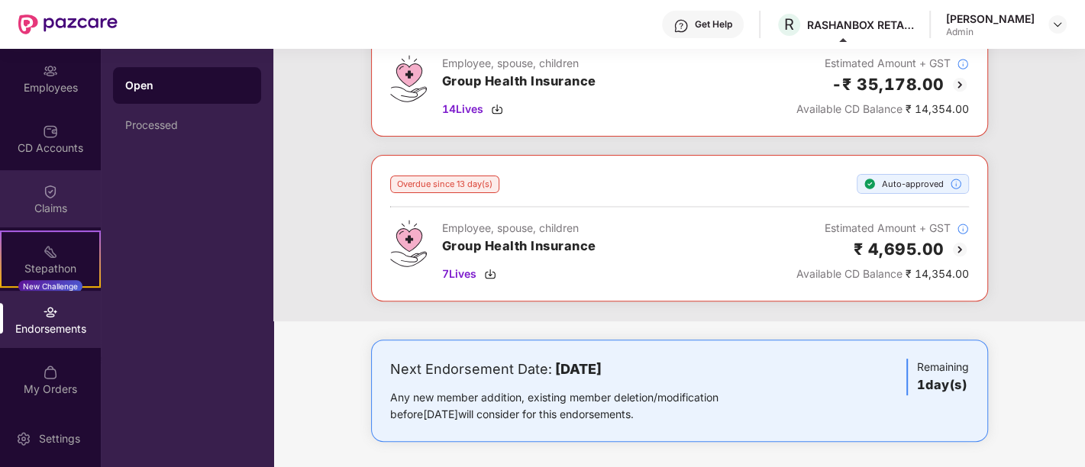
click at [54, 195] on img at bounding box center [50, 191] width 15 height 15
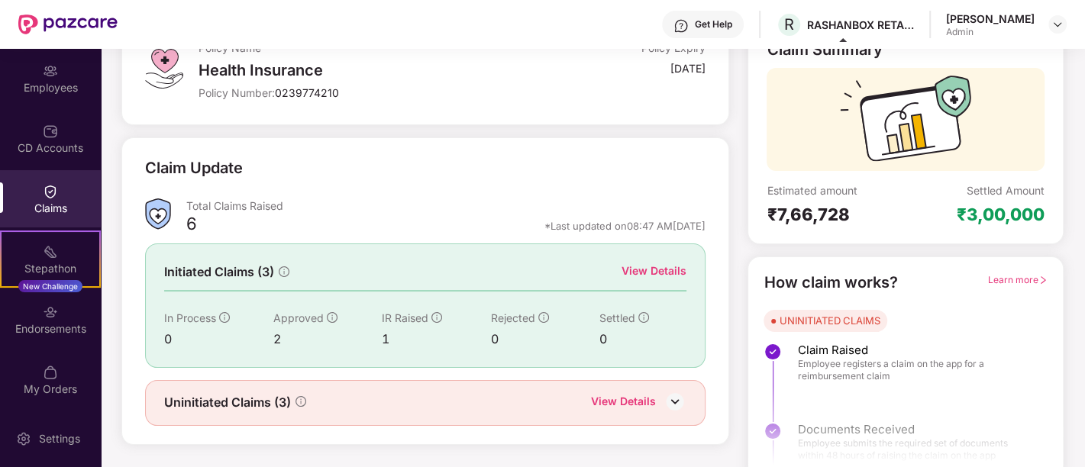
scroll to position [129, 0]
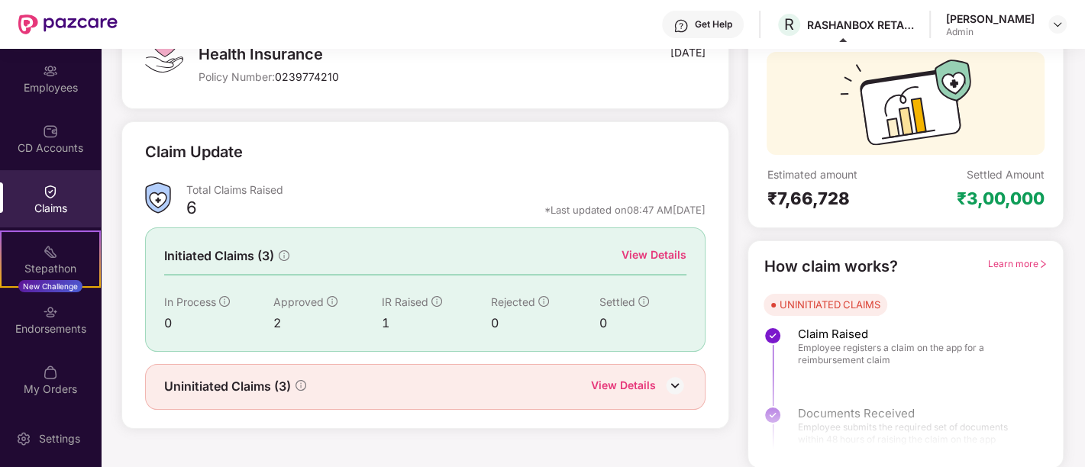
click at [643, 244] on div "Initiated Claims (3) View Details In Process 0 Approved 2 IR Raised 1 Rejected …" at bounding box center [425, 290] width 561 height 124
click at [641, 255] on div "View Details" at bounding box center [654, 255] width 65 height 17
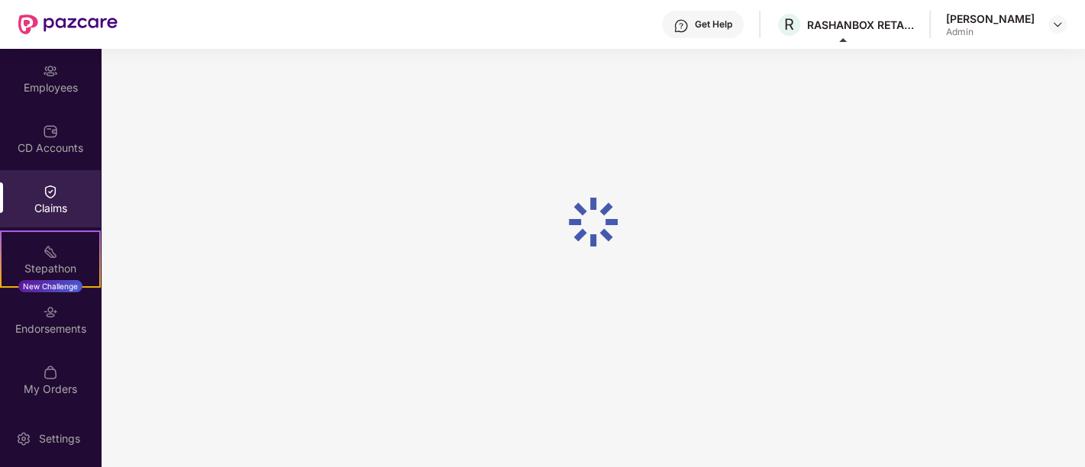
scroll to position [48, 0]
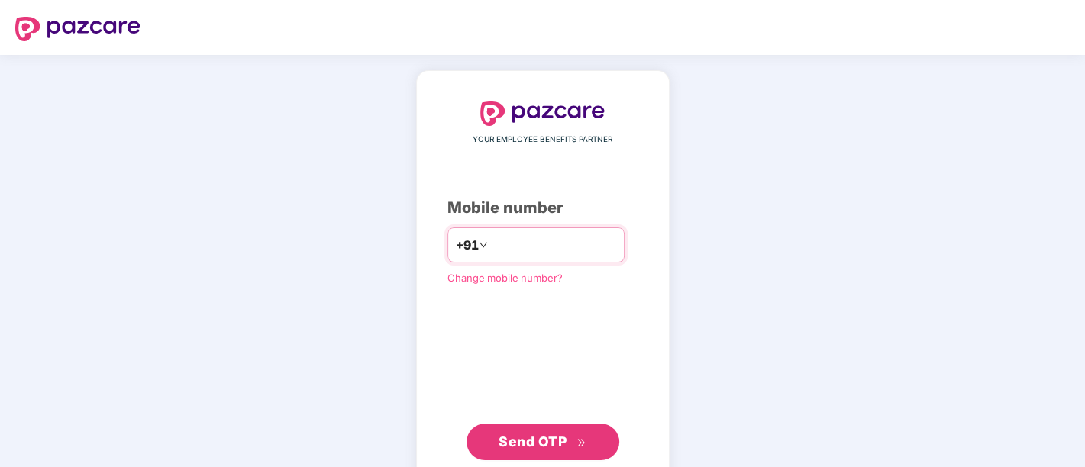
click at [519, 250] on input "number" at bounding box center [553, 245] width 125 height 24
type input "**********"
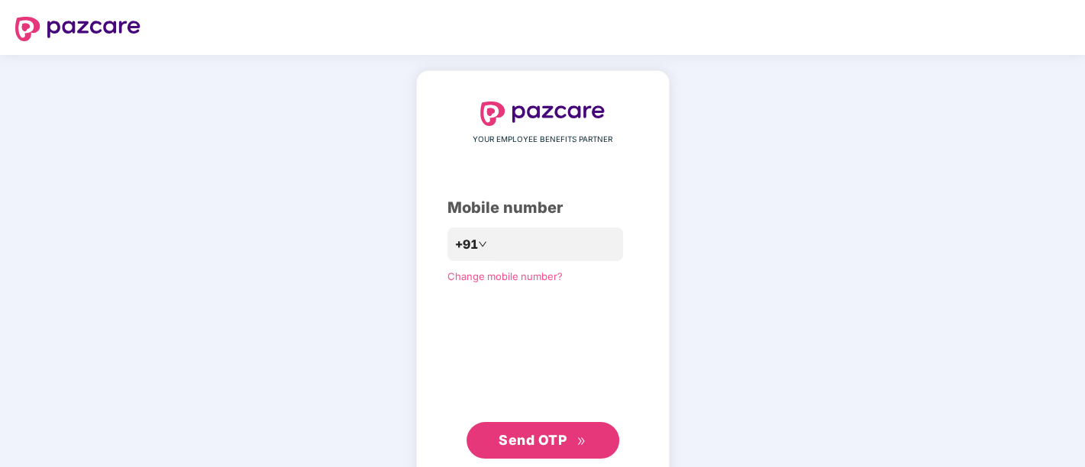
click at [534, 445] on span "Send OTP" at bounding box center [533, 440] width 68 height 16
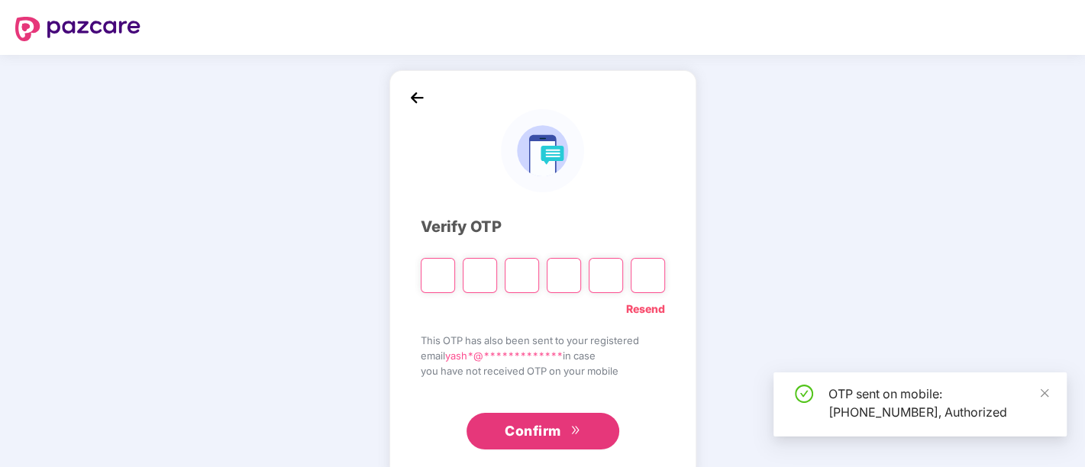
type input "*"
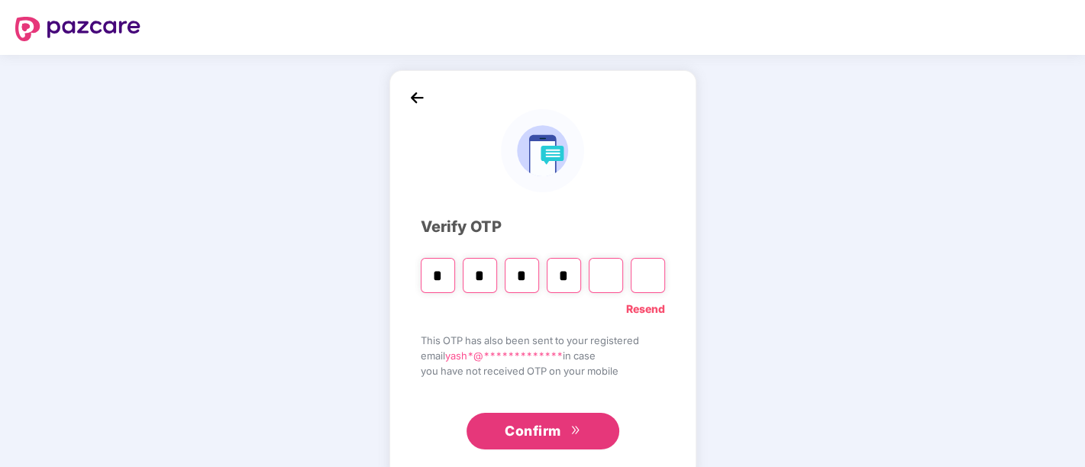
type input "*"
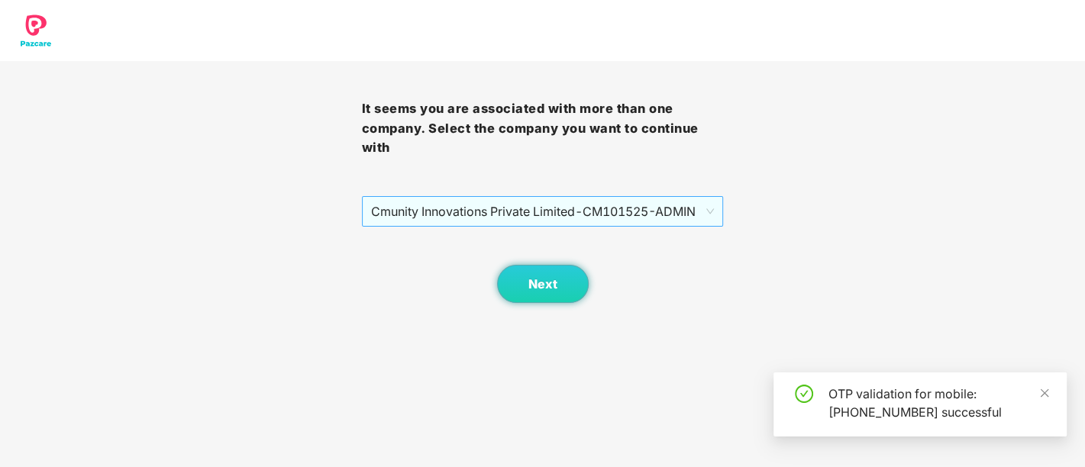
click at [532, 214] on span "Cmunity Innovations Private Limited - CM101525 - ADMIN" at bounding box center [543, 211] width 344 height 29
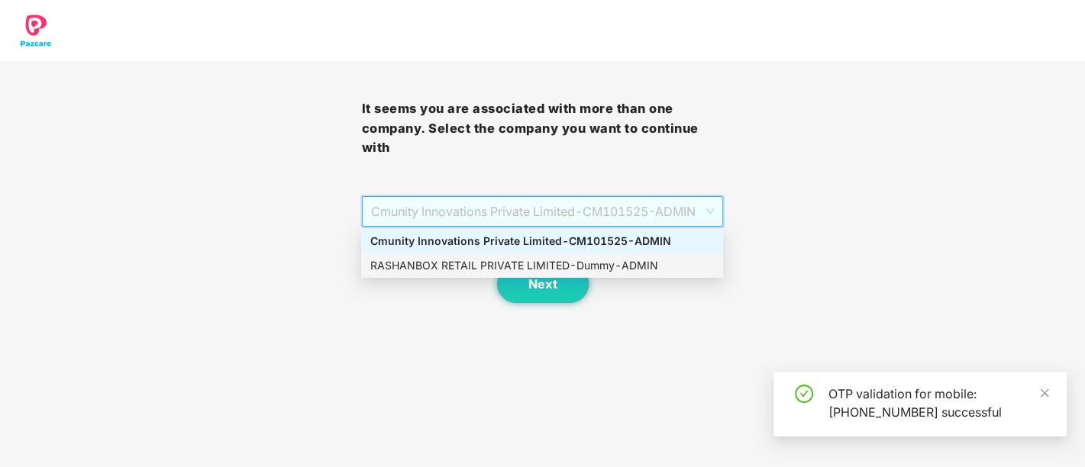
click at [509, 260] on div "RASHANBOX RETAIL PRIVATE LIMITED - Dummy - ADMIN" at bounding box center [542, 265] width 344 height 17
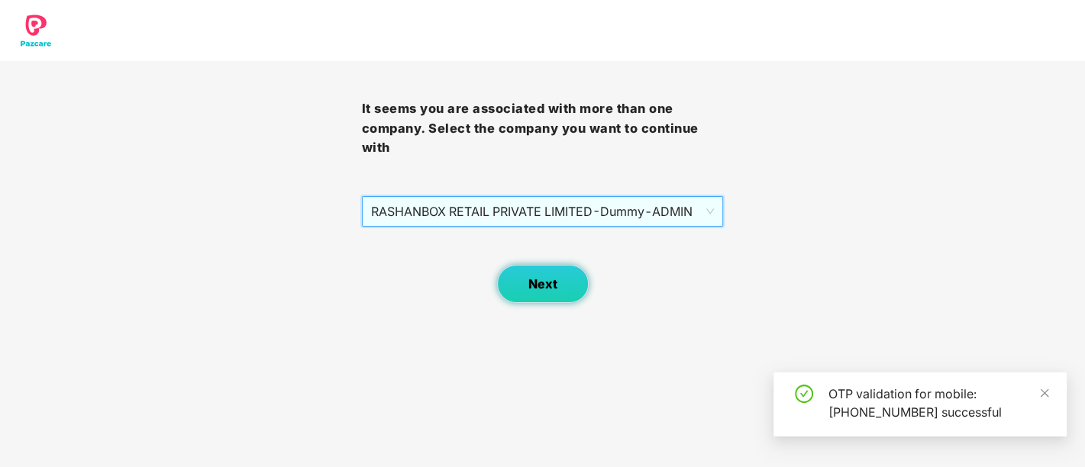
click at [545, 283] on span "Next" at bounding box center [543, 284] width 29 height 15
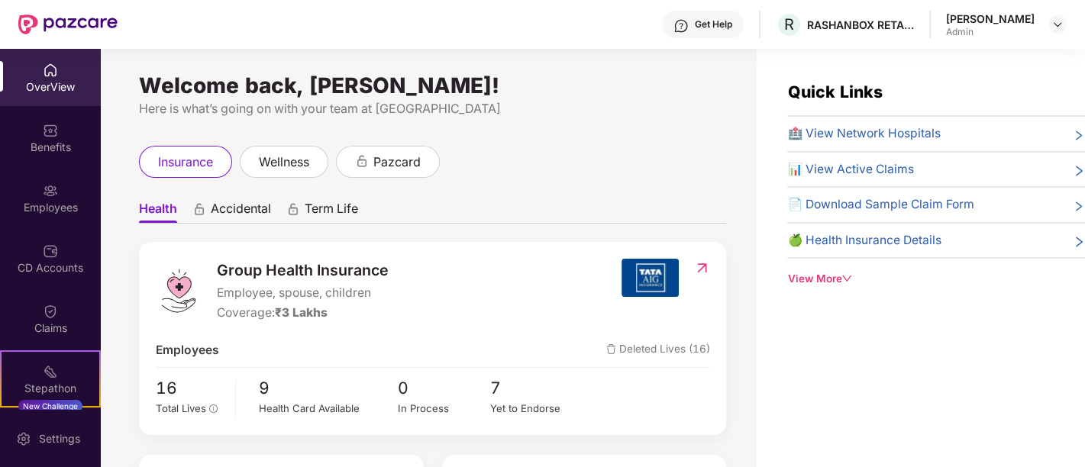
click at [699, 271] on img at bounding box center [702, 267] width 16 height 15
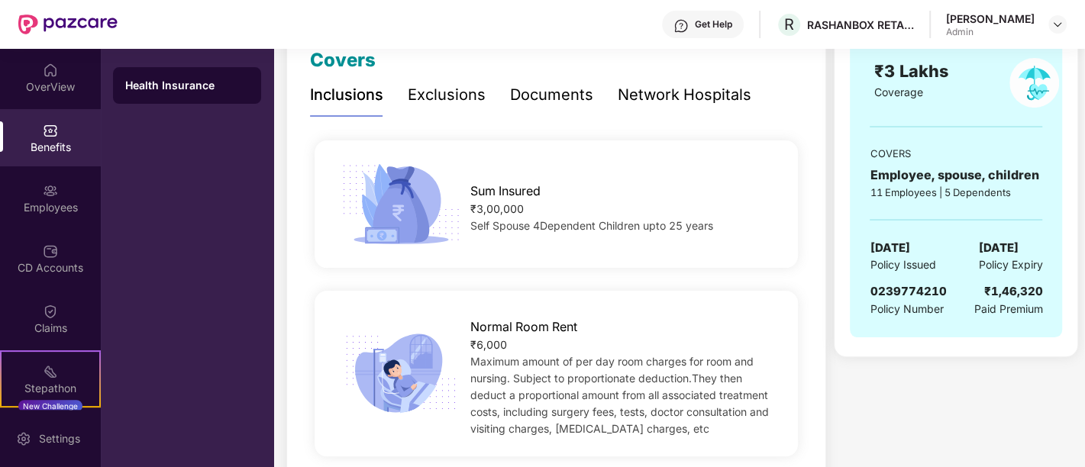
scroll to position [225, 0]
